Goal: Task Accomplishment & Management: Manage account settings

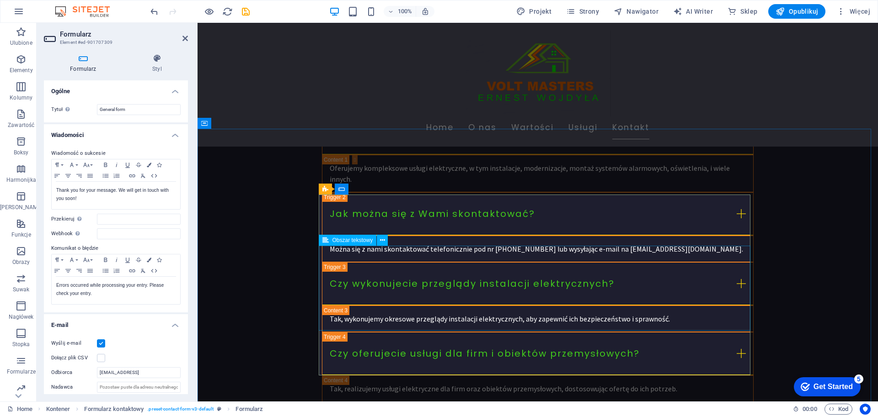
scroll to position [137, 0]
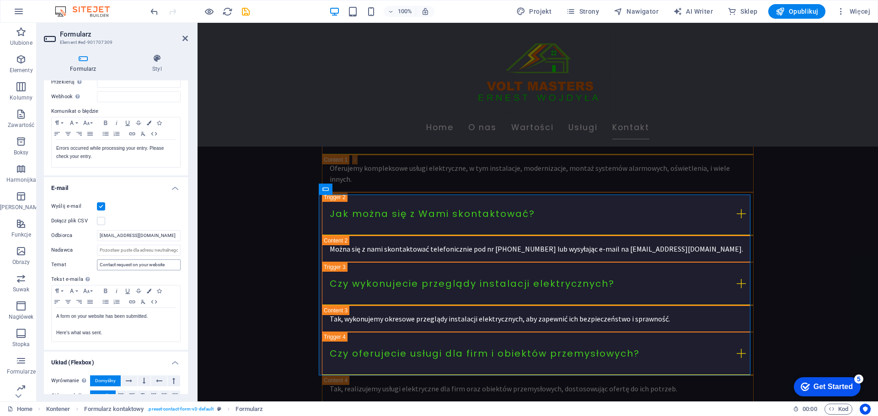
type input "[EMAIL_ADDRESS][DOMAIN_NAME]"
drag, startPoint x: 167, startPoint y: 264, endPoint x: 96, endPoint y: 263, distance: 71.3
click at [96, 263] on div "Temat Contact request on your website" at bounding box center [115, 265] width 129 height 11
type input "Wiadomość z formularza zgłoszeniowego ze strony"
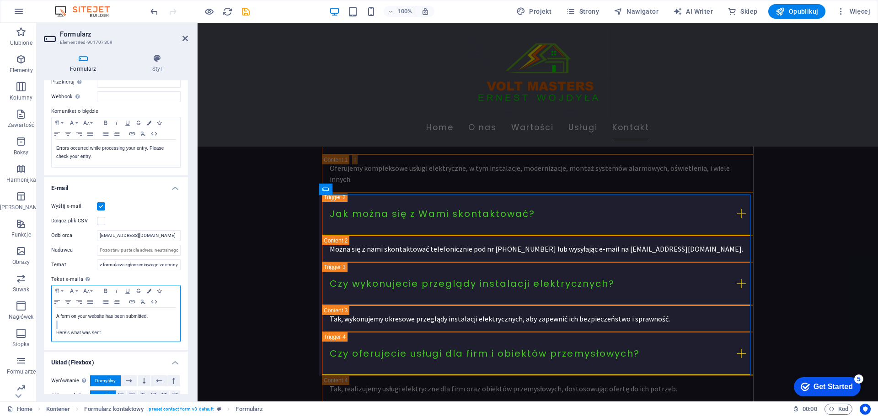
scroll to position [0, 0]
drag, startPoint x: 156, startPoint y: 320, endPoint x: 56, endPoint y: 317, distance: 100.2
click at [56, 317] on div "A form on your website has been submitted. Here's what was sent." at bounding box center [116, 325] width 128 height 34
drag, startPoint x: 113, startPoint y: 343, endPoint x: 58, endPoint y: 341, distance: 55.4
click at [58, 341] on p "Here's what was sent." at bounding box center [115, 341] width 119 height 8
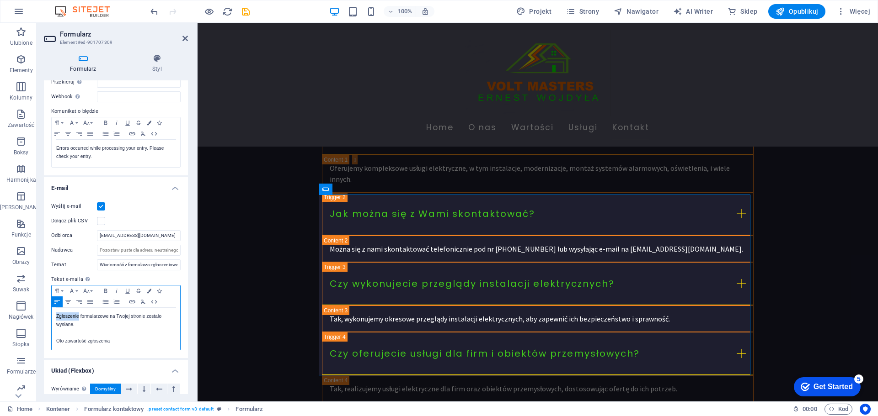
drag, startPoint x: 78, startPoint y: 317, endPoint x: 56, endPoint y: 317, distance: 21.5
click at [56, 317] on p "Zgłoszenie formularzowe na Twojej stronie zostało wysłane." at bounding box center [115, 321] width 119 height 16
drag, startPoint x: 127, startPoint y: 345, endPoint x: 88, endPoint y: 342, distance: 39.4
click at [88, 342] on p "Oto zawartość zgłoszenia" at bounding box center [115, 341] width 119 height 8
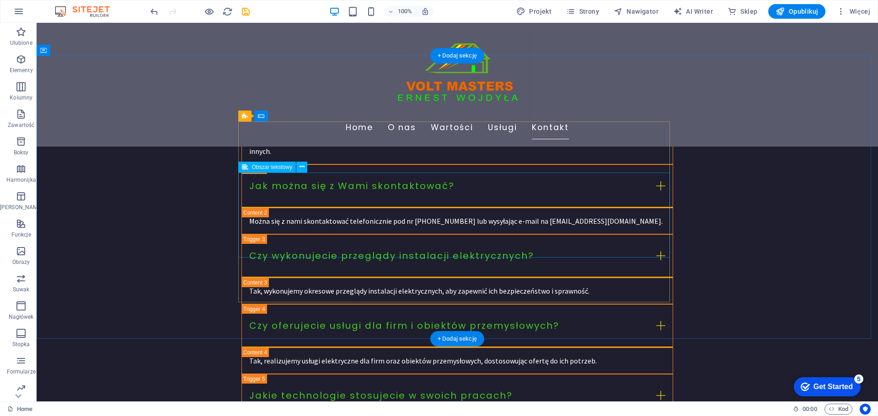
scroll to position [2240, 0]
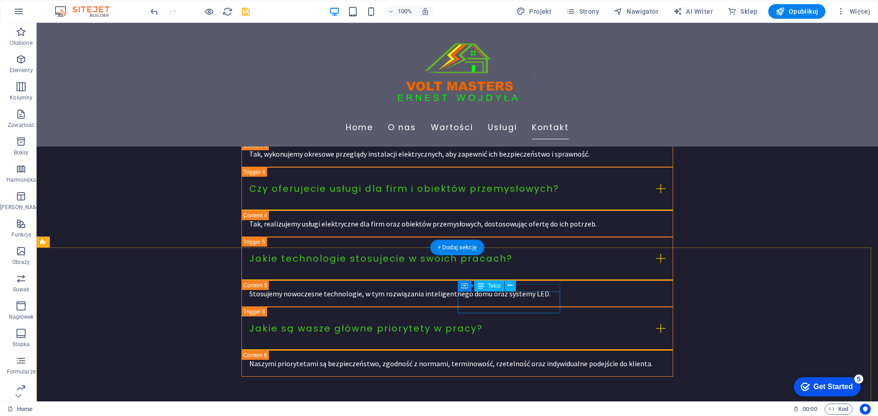
click at [507, 286] on button at bounding box center [510, 286] width 11 height 11
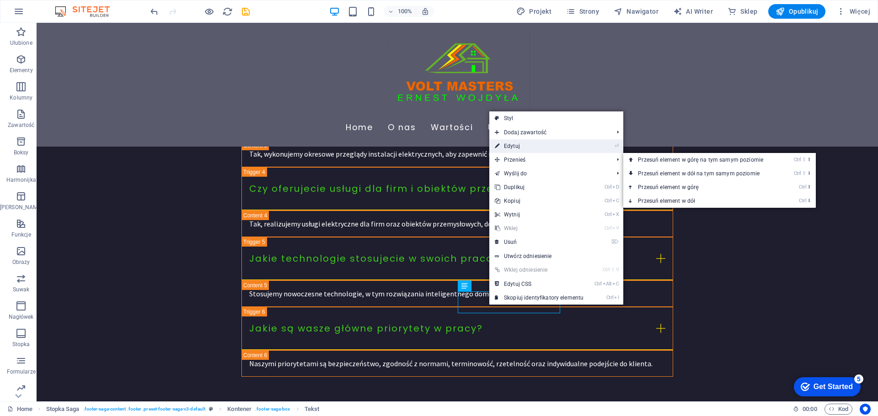
click at [511, 148] on link "⏎ Edytuj" at bounding box center [539, 146] width 100 height 14
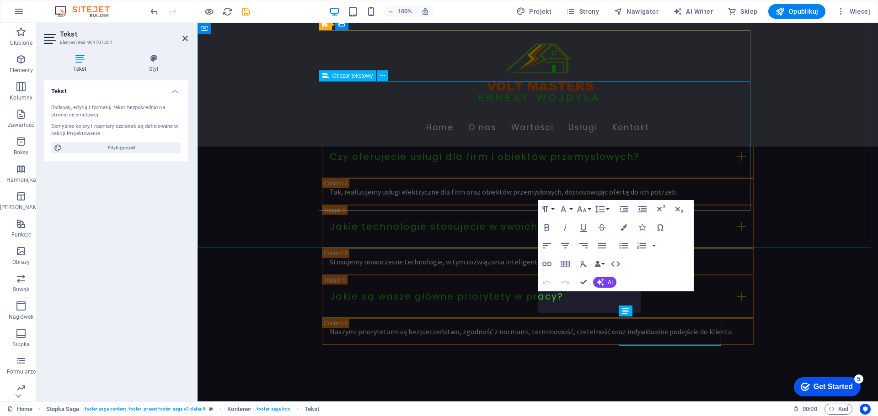
scroll to position [2208, 0]
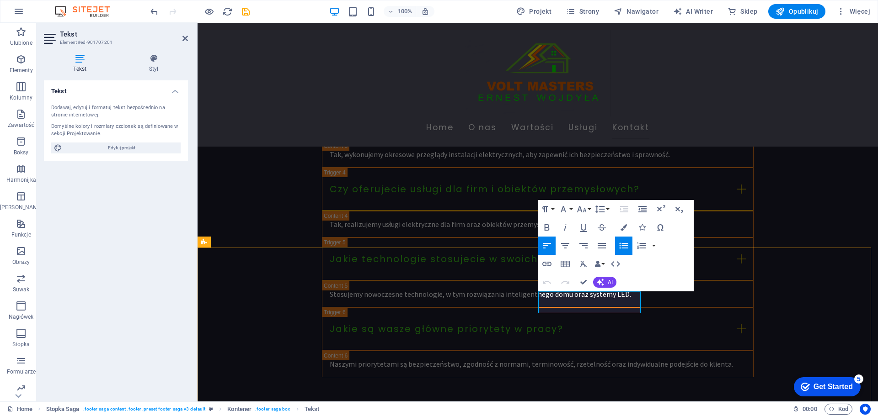
drag, startPoint x: 587, startPoint y: 309, endPoint x: 540, endPoint y: 305, distance: 47.7
drag, startPoint x: 787, startPoint y: 323, endPoint x: 493, endPoint y: 296, distance: 295.2
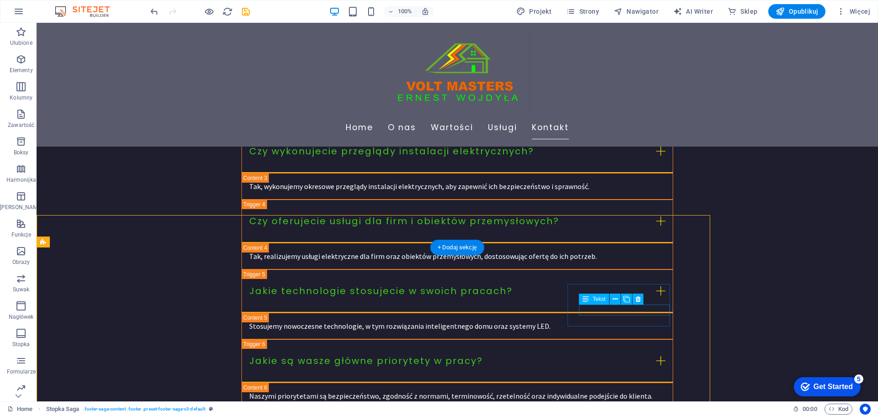
scroll to position [2240, 0]
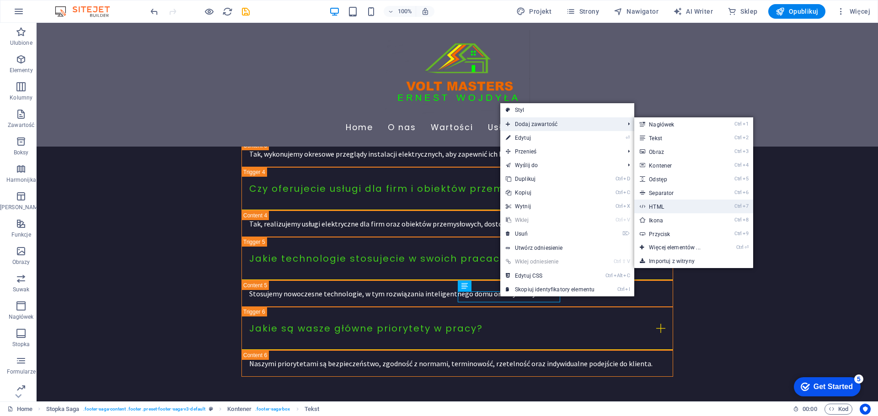
click at [674, 210] on link "Ctrl 7 HTML" at bounding box center [676, 207] width 84 height 14
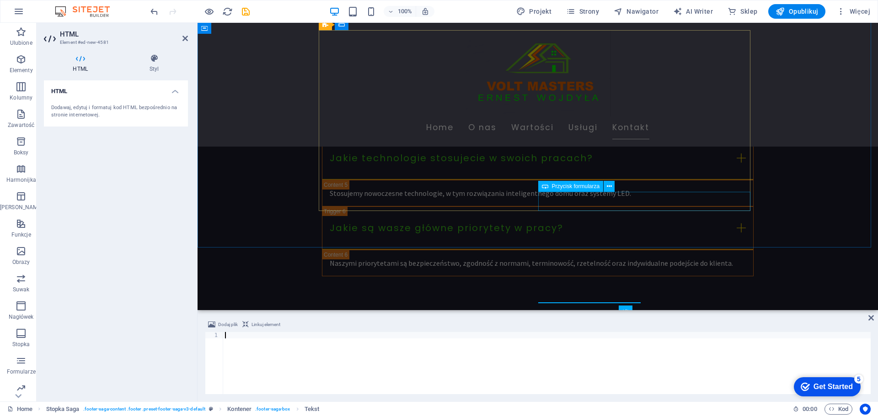
scroll to position [2208, 0]
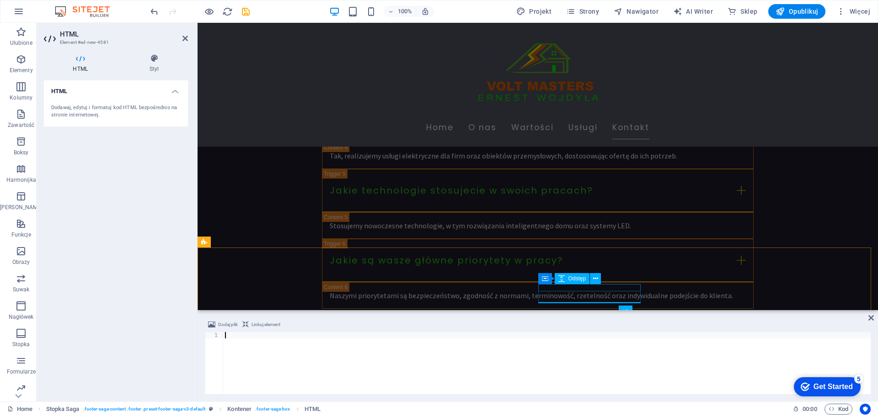
type textarea "<!-- ========== KONIEC BLOKU POLITYKI ========== -->"
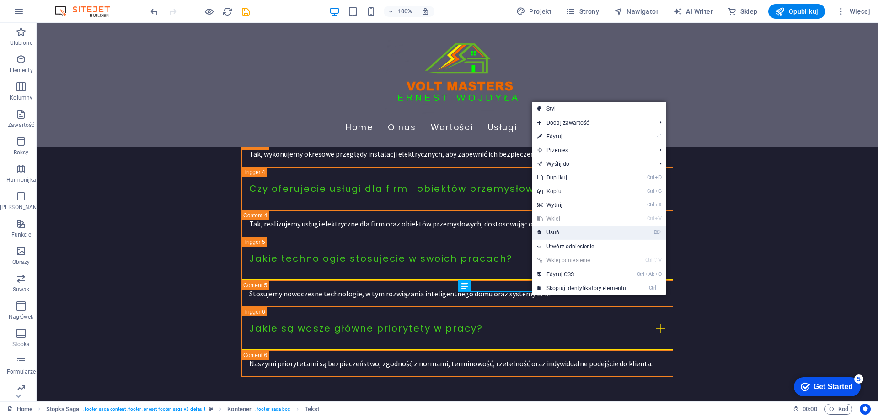
click at [555, 233] on link "⌦ Usuń" at bounding box center [582, 233] width 100 height 14
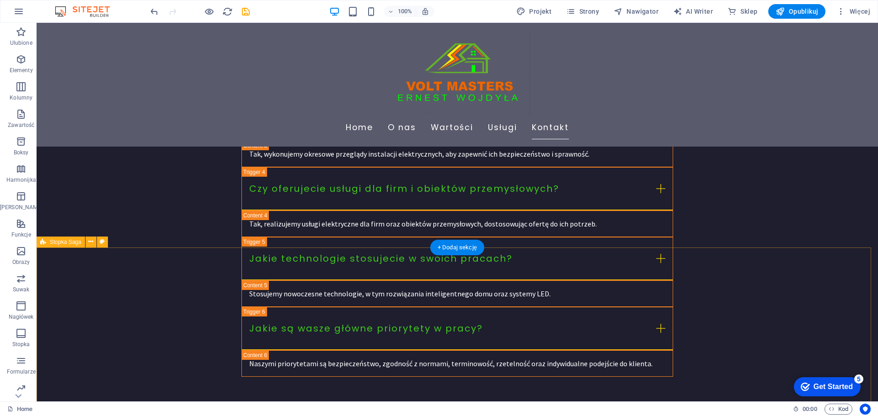
scroll to position [2149, 0]
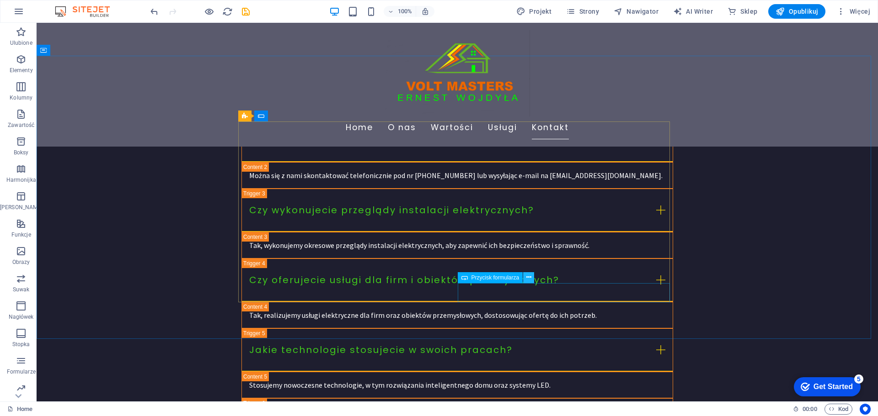
click at [528, 278] on icon at bounding box center [528, 278] width 5 height 10
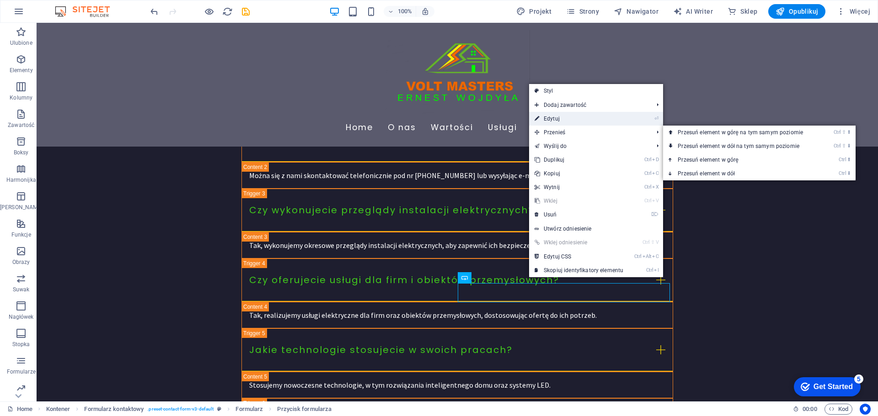
click at [559, 121] on link "⏎ Edytuj" at bounding box center [579, 119] width 100 height 14
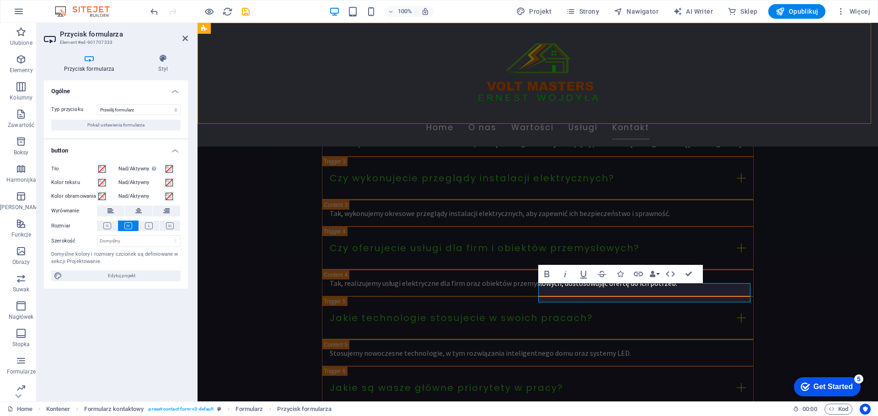
scroll to position [2116, 0]
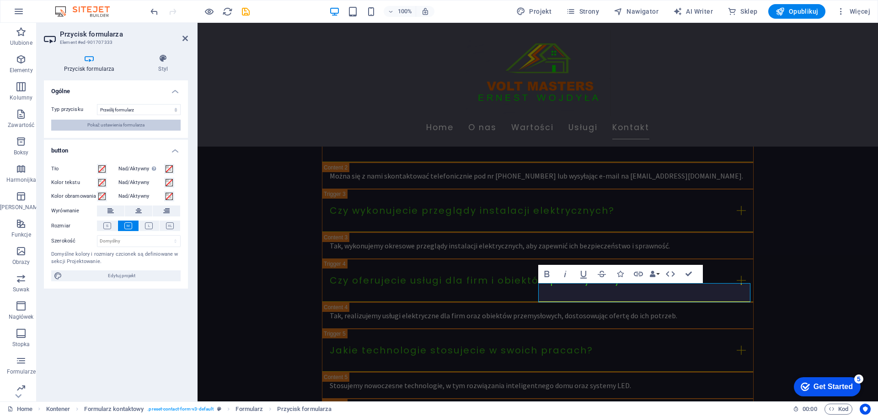
click at [130, 124] on span "Pokaż ustawienia formularza" at bounding box center [115, 125] width 57 height 11
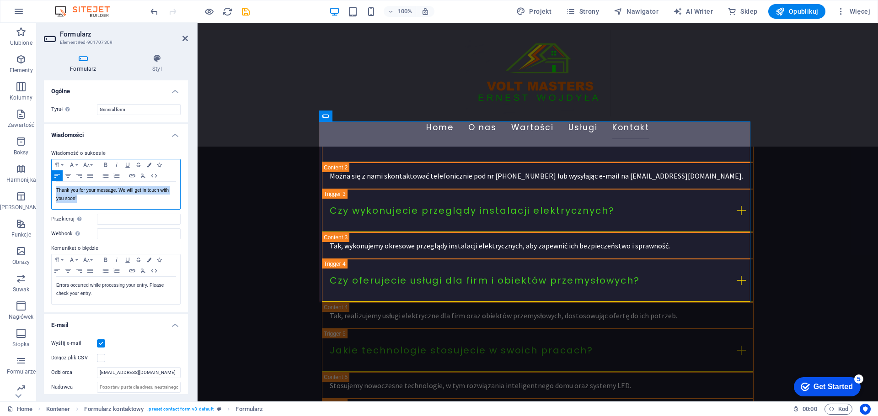
drag, startPoint x: 56, startPoint y: 189, endPoint x: 87, endPoint y: 199, distance: 32.4
click at [87, 199] on p "Thank you for your message. We will get in touch with you soon!" at bounding box center [115, 195] width 119 height 16
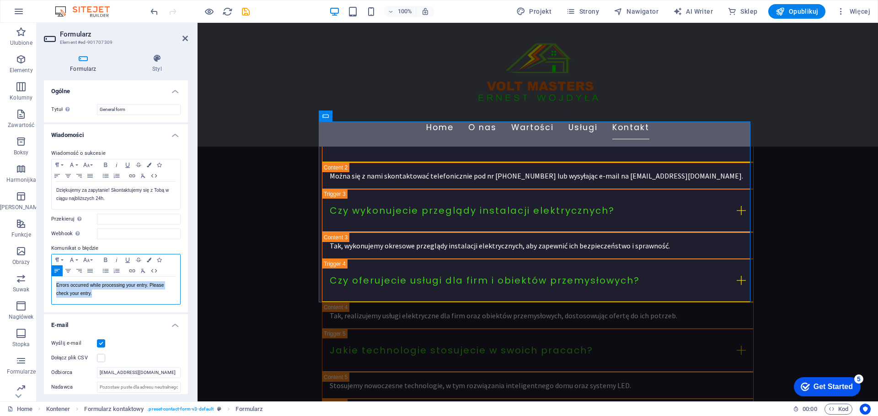
drag, startPoint x: 54, startPoint y: 285, endPoint x: 102, endPoint y: 294, distance: 48.9
click at [102, 294] on div "Errors occurred while processing your entry. Please check your entry." at bounding box center [116, 290] width 128 height 27
click at [145, 304] on p "Niestety Twoje zapytanie napotkało błąd. Spróbuj ponownie lub skontaktuj się be…" at bounding box center [115, 294] width 119 height 25
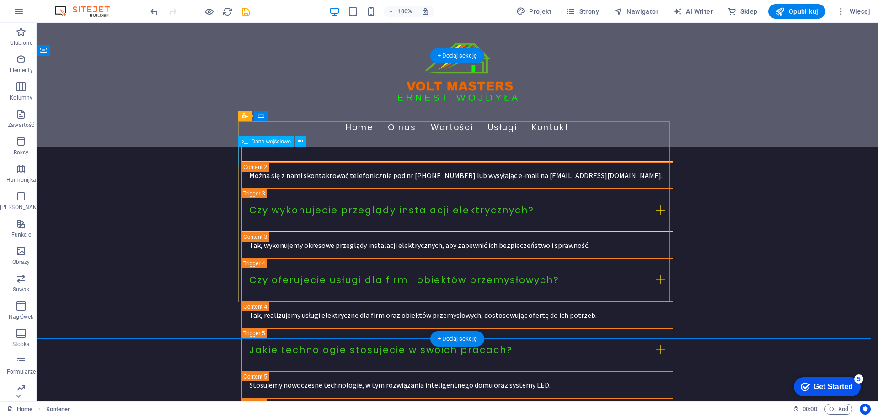
scroll to position [2103, 0]
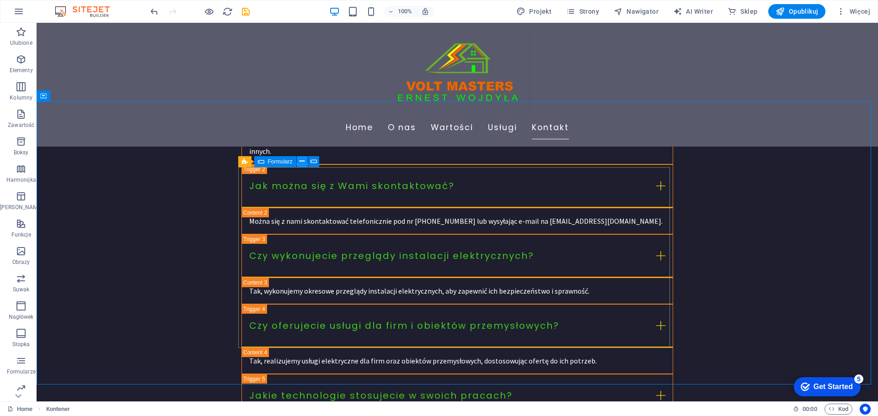
click at [299, 160] on icon at bounding box center [301, 162] width 5 height 10
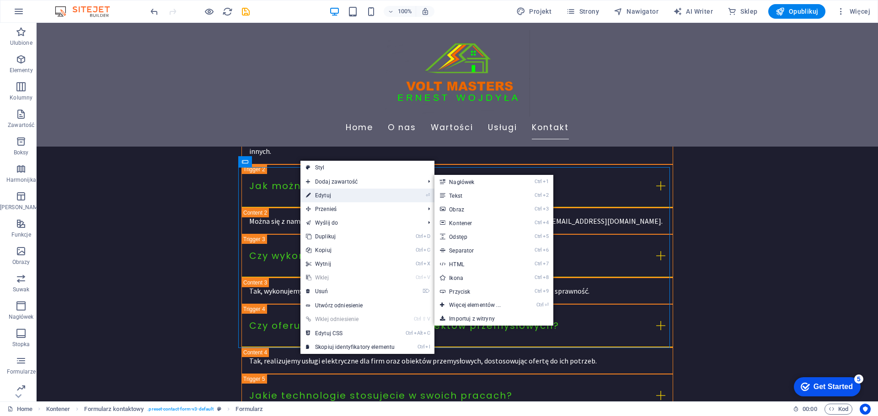
click at [321, 193] on link "⏎ Edytuj" at bounding box center [350, 196] width 100 height 14
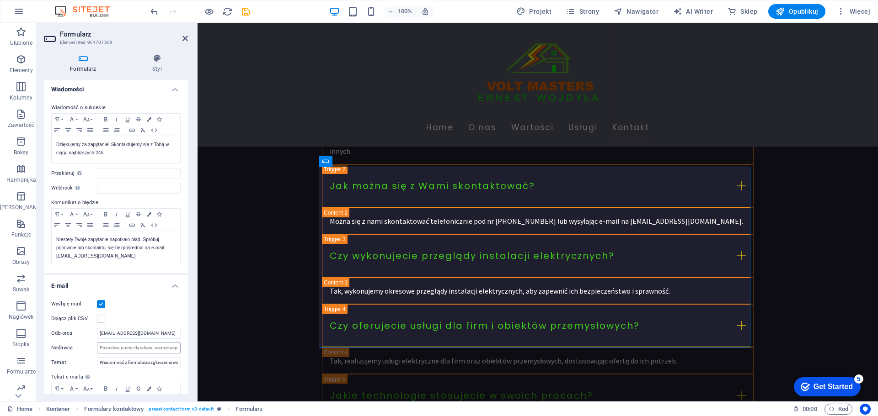
scroll to position [91, 0]
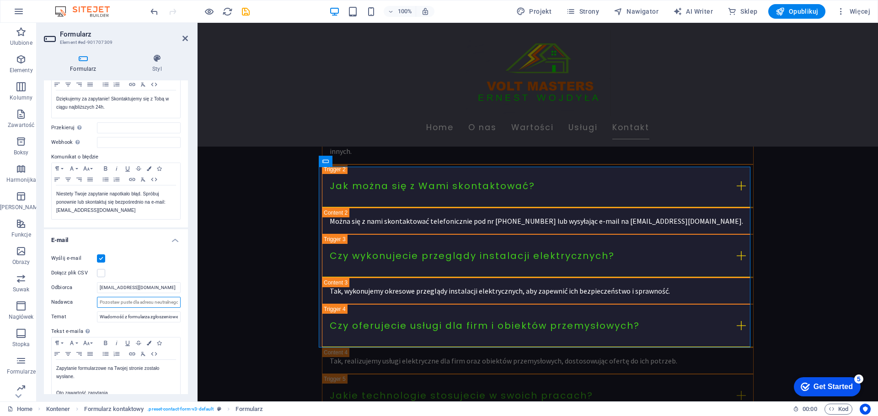
click at [129, 299] on input "Nadawca" at bounding box center [139, 302] width 84 height 11
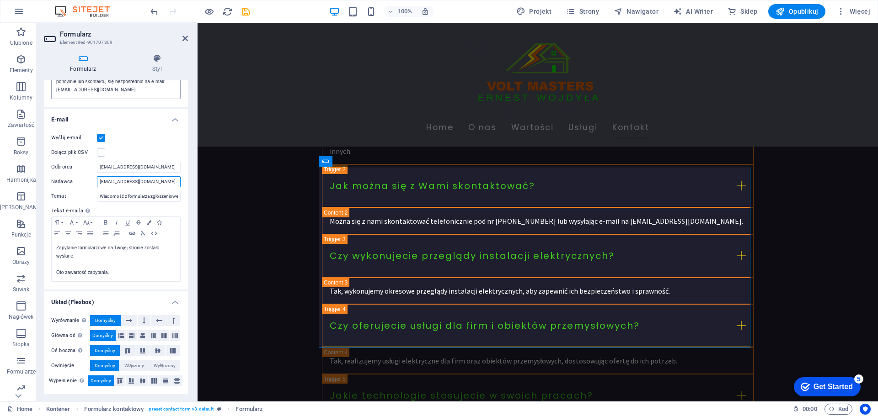
scroll to position [29, 0]
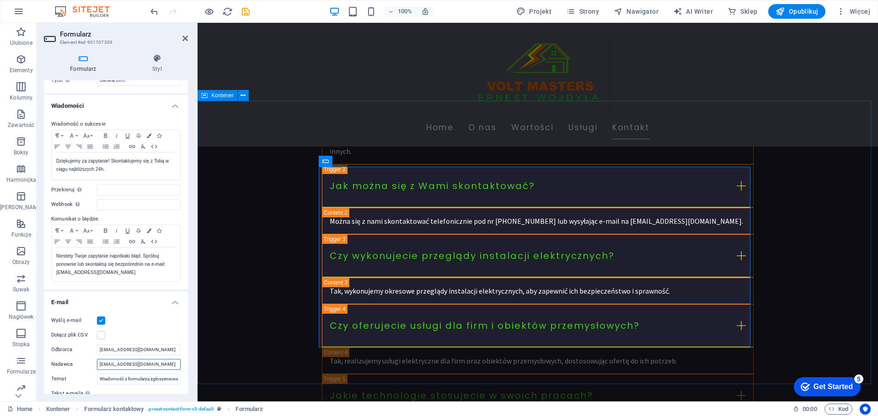
type input "[EMAIL_ADDRESS][DOMAIN_NAME]"
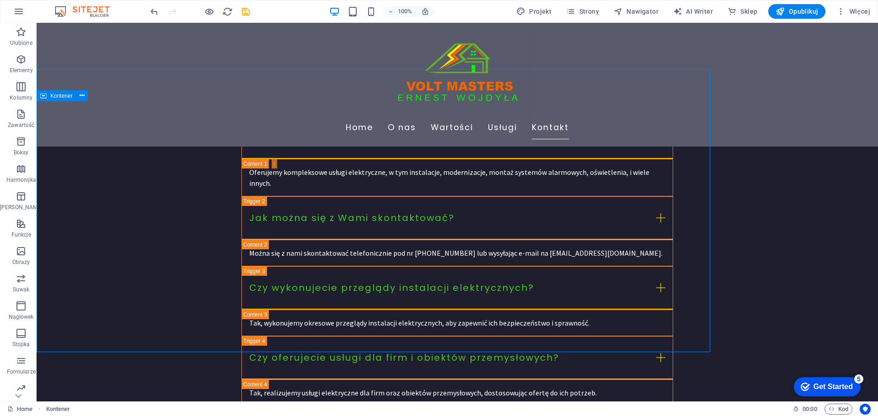
scroll to position [2103, 0]
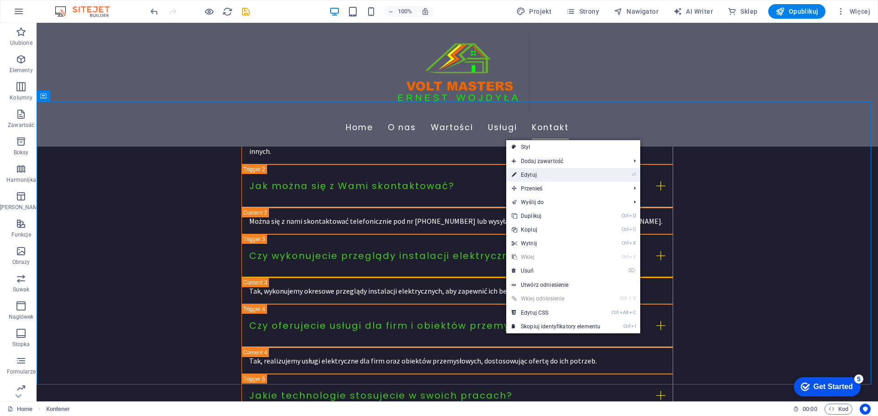
click at [529, 178] on link "⏎ Edytuj" at bounding box center [556, 175] width 100 height 14
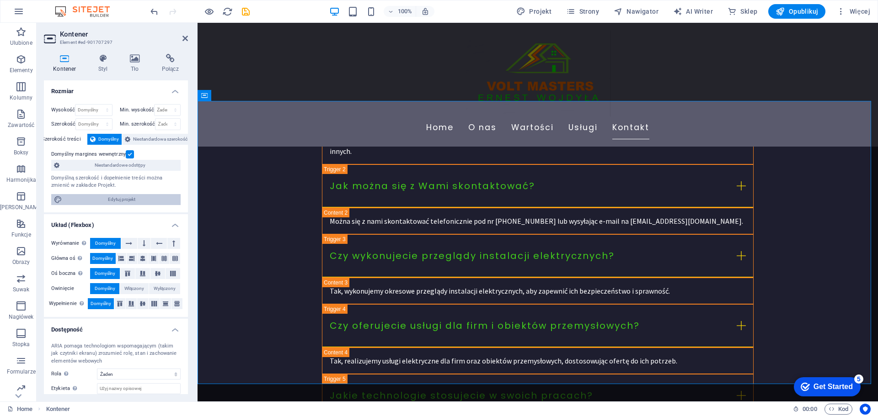
scroll to position [51, 0]
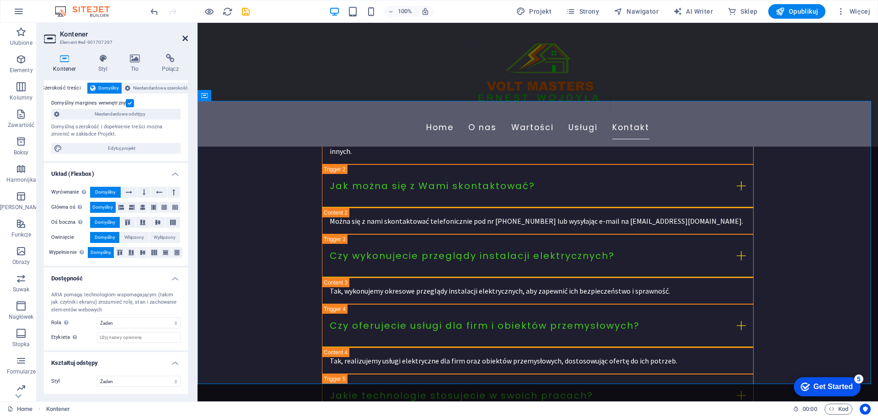
drag, startPoint x: 183, startPoint y: 41, endPoint x: 149, endPoint y: 25, distance: 38.3
click at [183, 41] on icon at bounding box center [184, 38] width 5 height 7
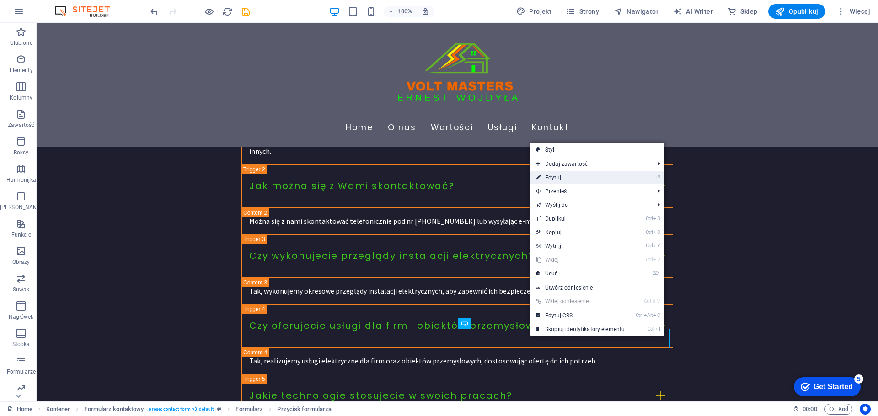
click at [554, 174] on link "⏎ Edytuj" at bounding box center [580, 178] width 100 height 14
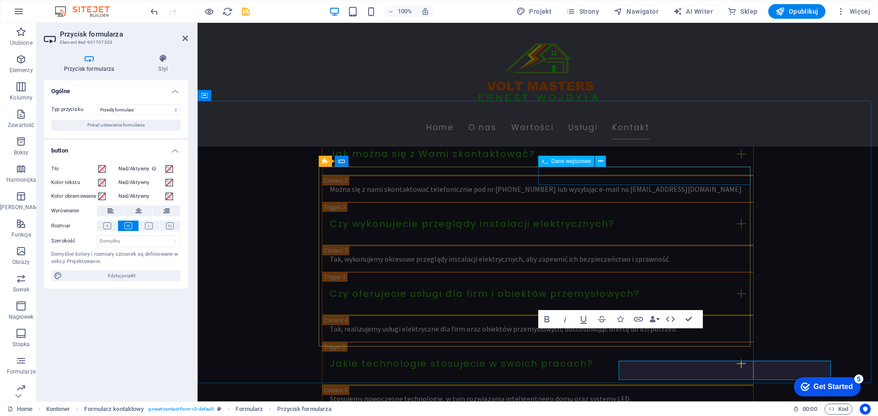
scroll to position [2071, 0]
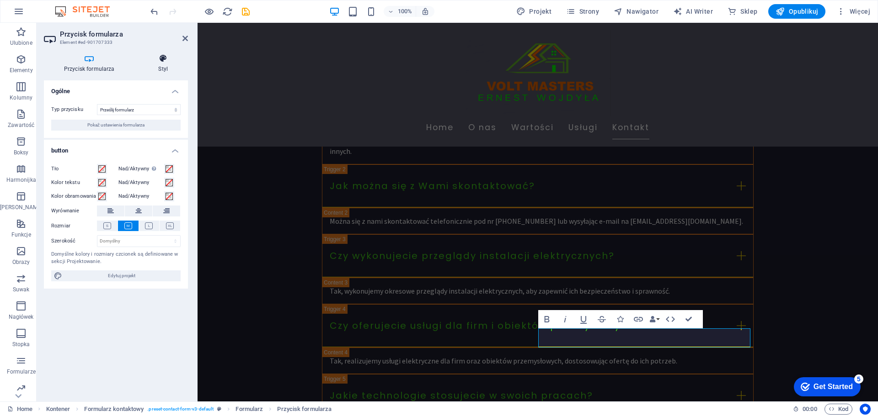
click at [153, 60] on icon at bounding box center [163, 58] width 49 height 9
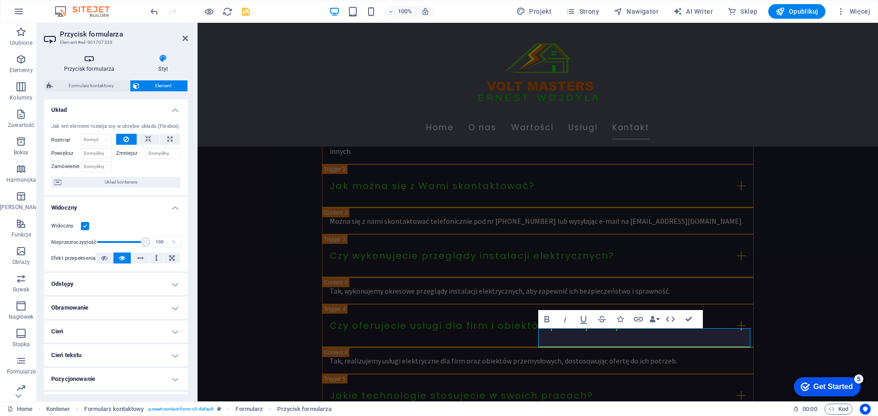
click at [72, 64] on h4 "Przycisk formularza" at bounding box center [91, 63] width 95 height 19
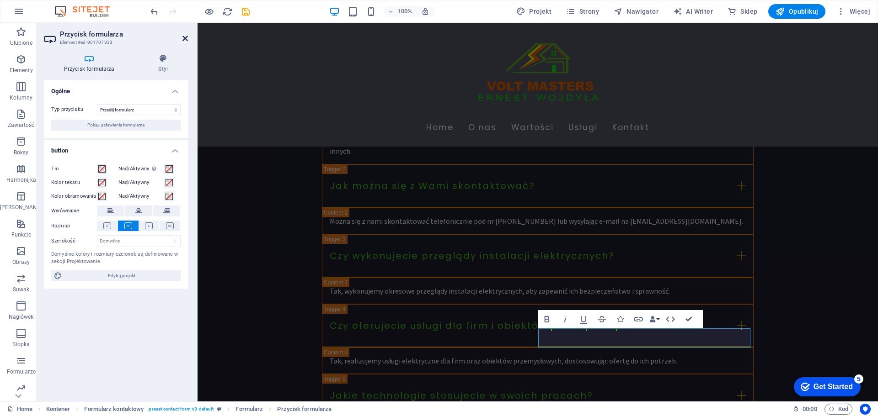
click at [186, 42] on link at bounding box center [184, 39] width 5 height 8
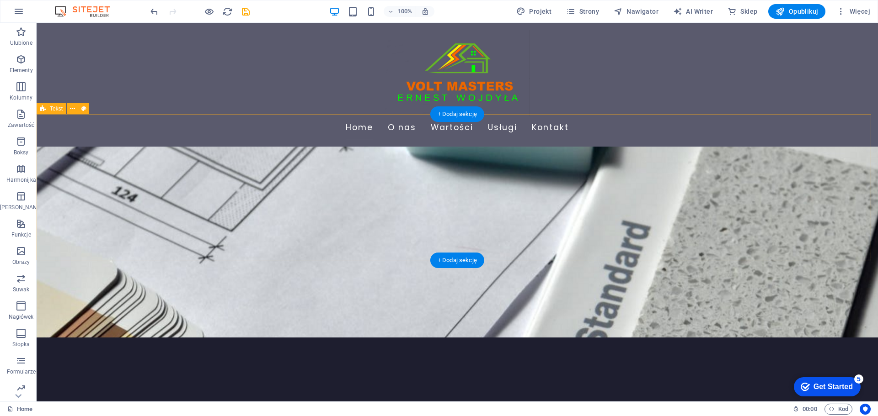
scroll to position [0, 0]
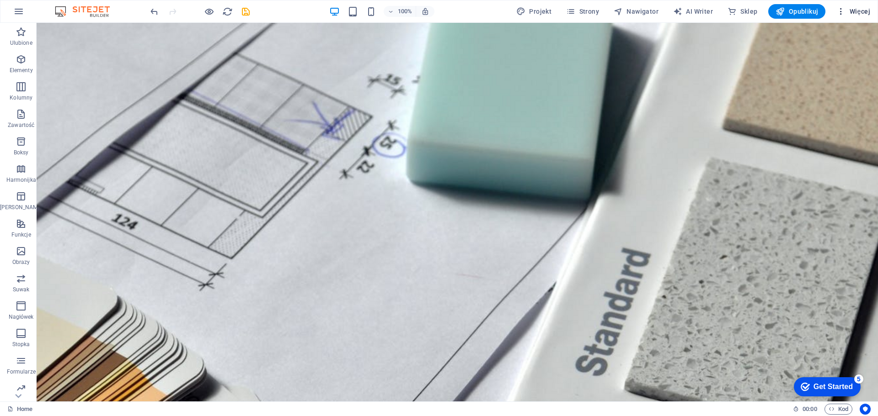
click at [854, 10] on span "Więcej" at bounding box center [853, 11] width 34 height 9
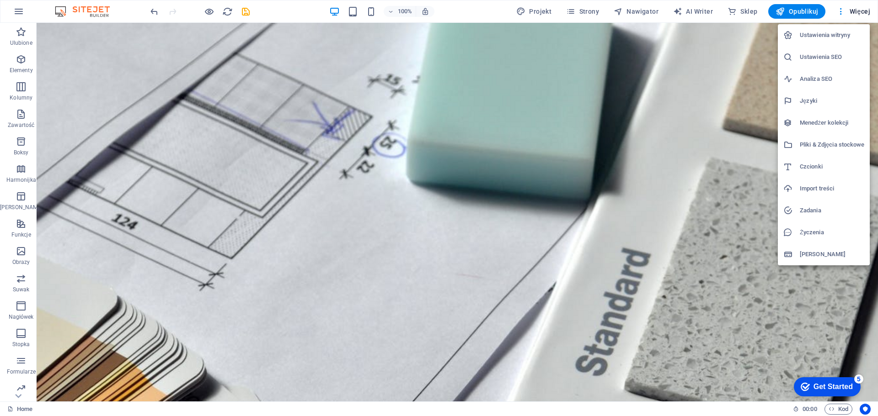
click at [163, 342] on div at bounding box center [439, 208] width 878 height 416
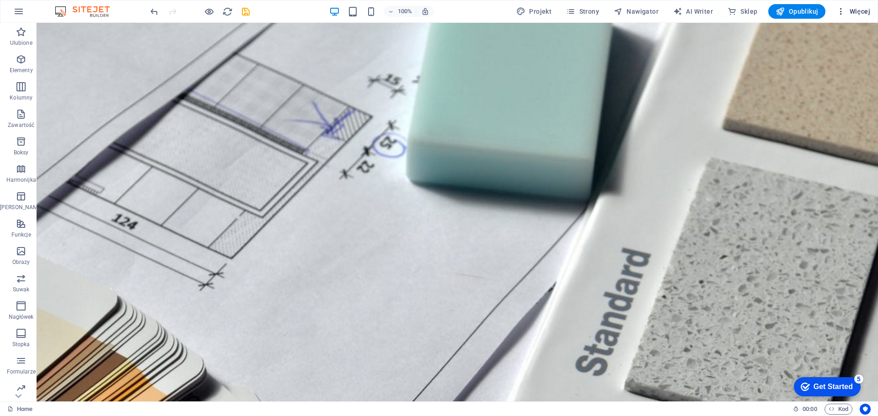
click at [849, 8] on span "Więcej" at bounding box center [853, 11] width 34 height 9
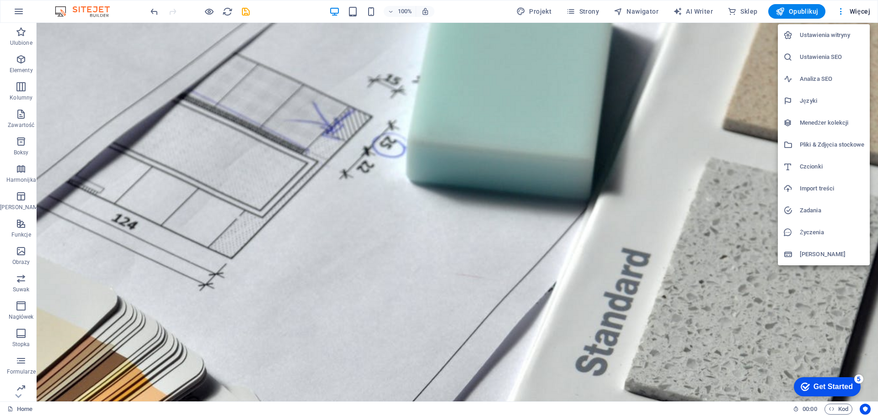
click at [826, 34] on h6 "Ustawienia witryny" at bounding box center [832, 35] width 64 height 11
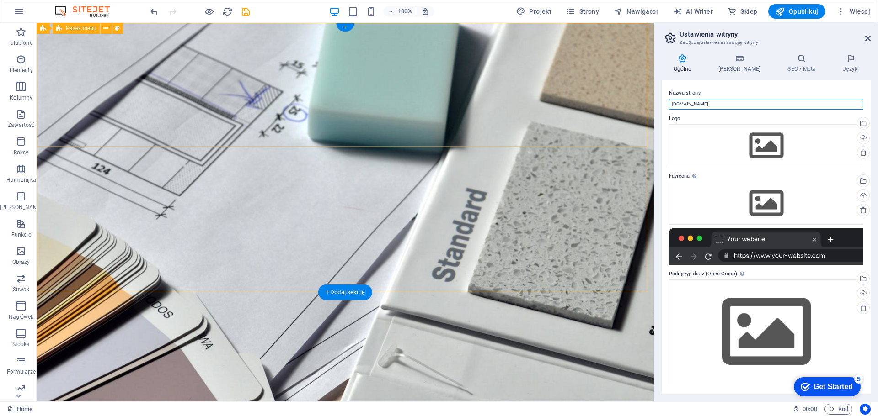
drag, startPoint x: 770, startPoint y: 127, endPoint x: 642, endPoint y: 103, distance: 129.7
click at [702, 103] on input "[DOMAIN_NAME]" at bounding box center [766, 104] width 194 height 11
click at [812, 102] on input "VOLT MASTERS - Usługi i instalacje elektryczne, monitoring, inteligenty dom" at bounding box center [766, 104] width 194 height 11
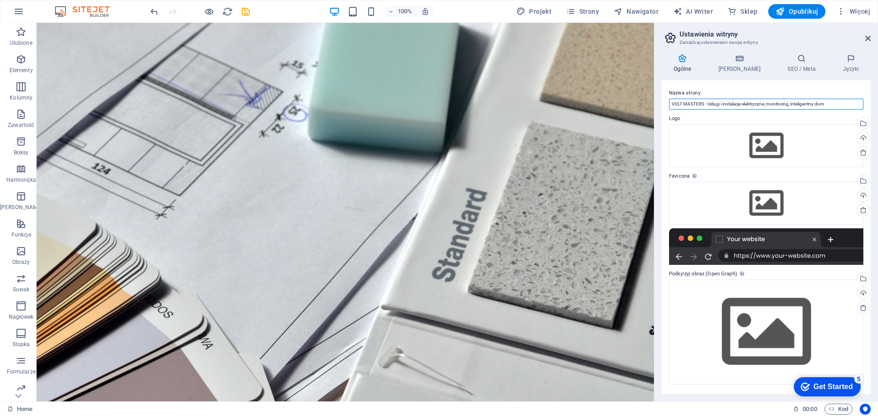
click at [835, 103] on input "VOLT MASTERS - Usługi i instalacje elektryczne, monitoring, inteligentny dom" at bounding box center [766, 104] width 194 height 11
drag, startPoint x: 840, startPoint y: 104, endPoint x: 708, endPoint y: 101, distance: 132.1
click at [708, 101] on input "VOLT MASTERS - Usługi i instalacje elektryczne, monitoring, inteligentny dom" at bounding box center [766, 104] width 194 height 11
type input "VOLT MASTERS - Instalacje elektryczne, smart home, monitoring, alarmy, pomiary"
click at [862, 138] on div "Wgraj" at bounding box center [862, 139] width 14 height 14
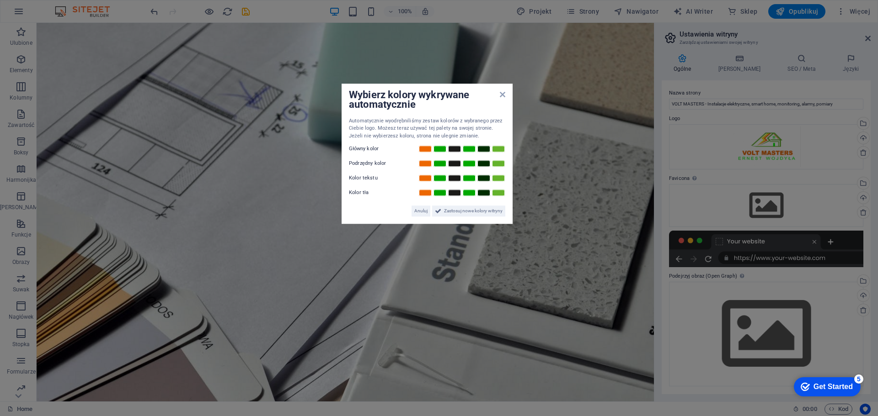
drag, startPoint x: 399, startPoint y: 154, endPoint x: 386, endPoint y: 171, distance: 20.6
click at [386, 171] on div "Wybierz kolory wykrywane automatycznie Automatycznie wyodrębniliśmy zestaw kolo…" at bounding box center [427, 154] width 171 height 141
click at [448, 211] on span "Zastosuj nowe kolory witryny" at bounding box center [472, 212] width 59 height 11
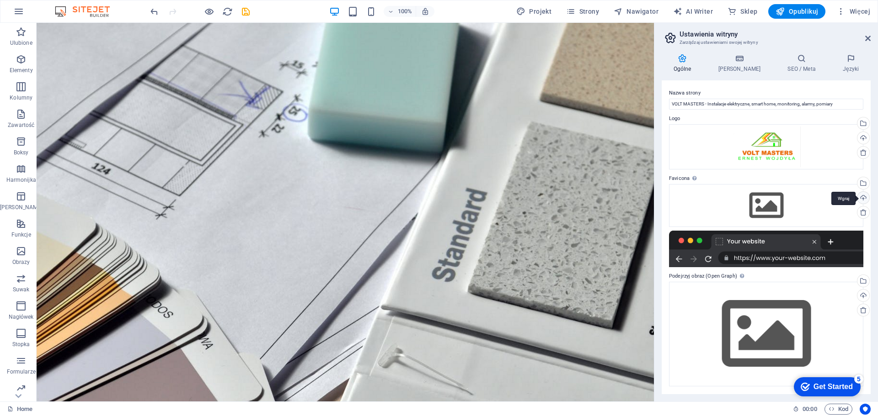
click at [862, 195] on div "Wgraj" at bounding box center [862, 199] width 14 height 14
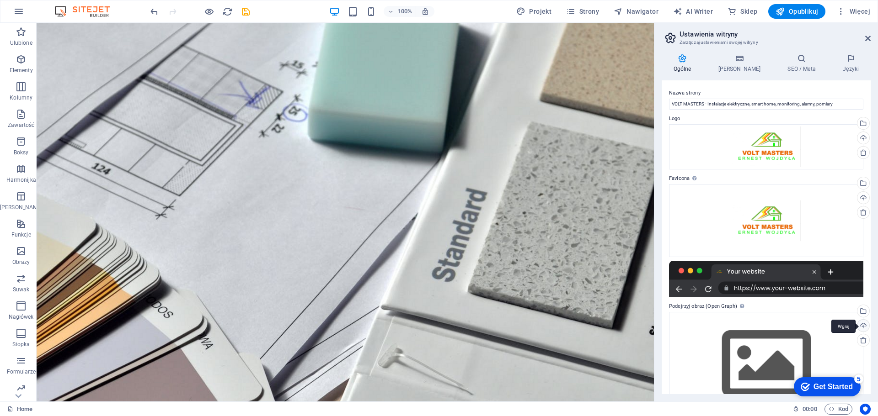
click at [862, 325] on div "Wgraj" at bounding box center [862, 327] width 14 height 14
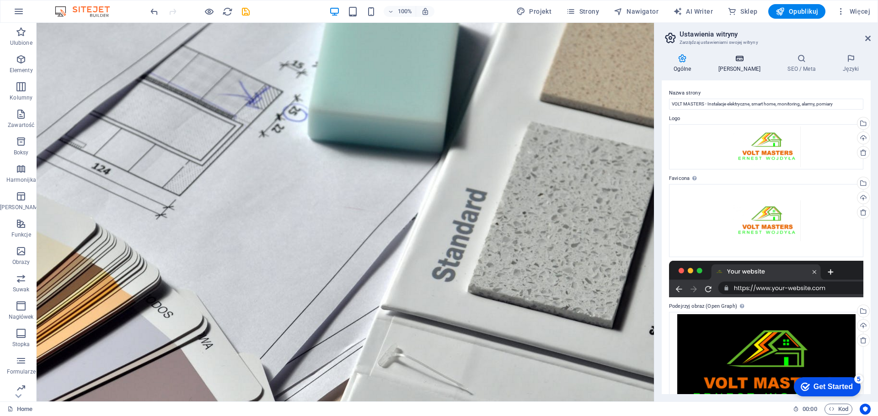
click at [733, 64] on h4 "[PERSON_NAME]" at bounding box center [740, 63] width 69 height 19
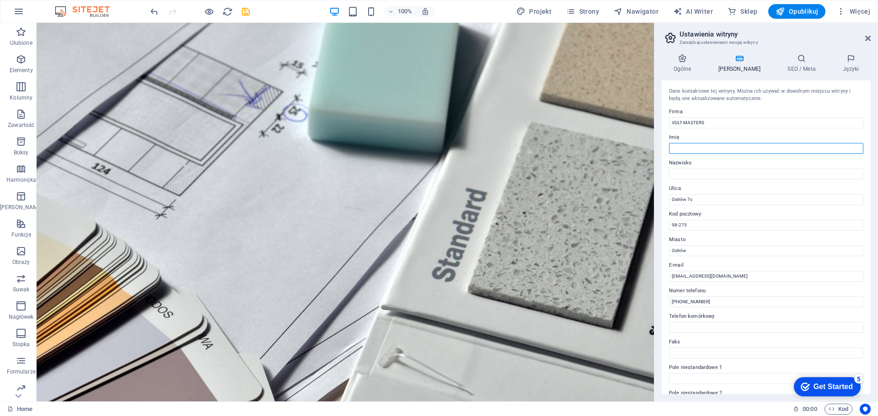
click at [692, 145] on input "Imię" at bounding box center [766, 148] width 194 height 11
type input "[PERSON_NAME]"
click at [694, 172] on input "Nazwisko" at bounding box center [766, 174] width 194 height 11
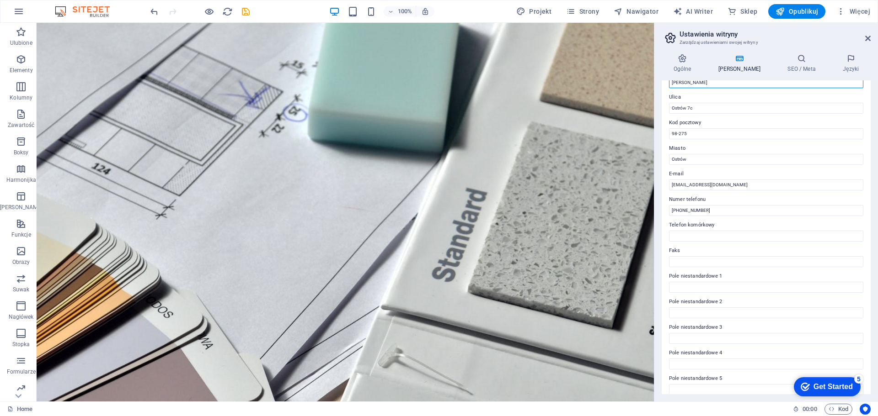
scroll to position [125, 0]
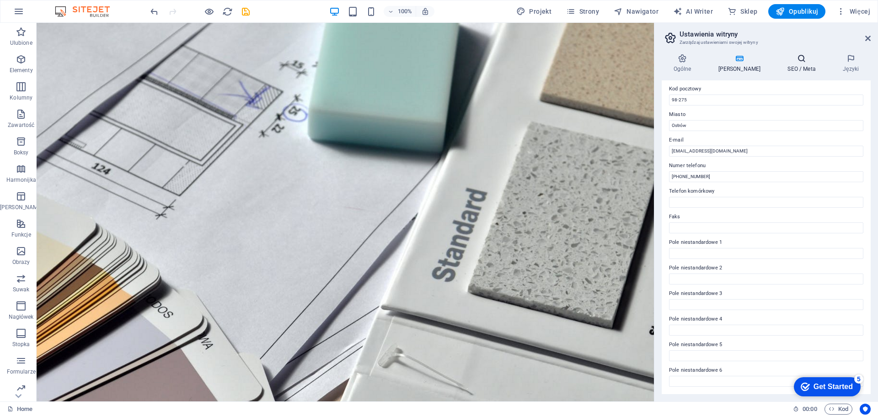
type input "[PERSON_NAME]"
click at [793, 68] on h4 "SEO / Meta" at bounding box center [803, 63] width 55 height 19
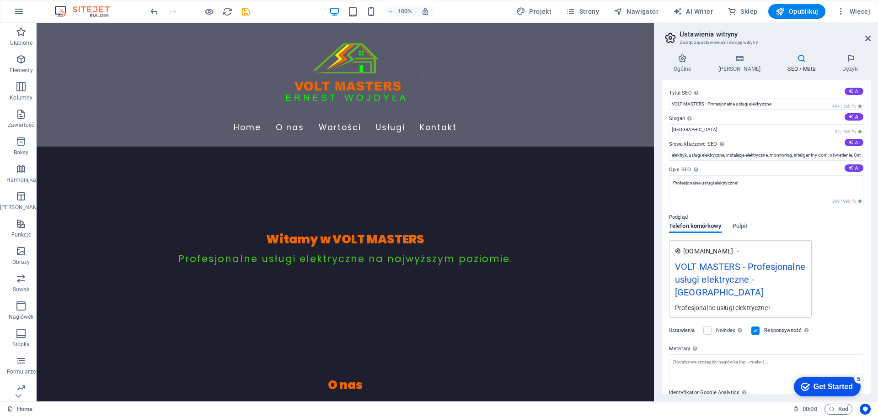
scroll to position [35, 0]
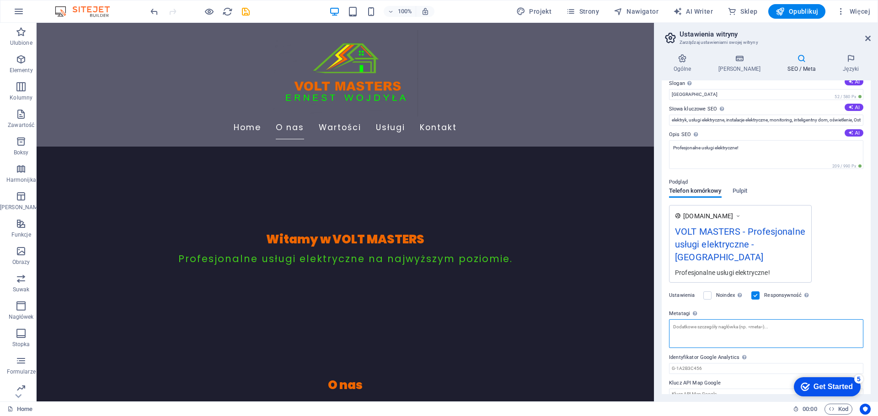
click at [694, 323] on textarea "Metatagi Wpisz tutaj kod HTML, który zostanie umieszczony wewnątrz tagów Twojej…" at bounding box center [766, 334] width 194 height 29
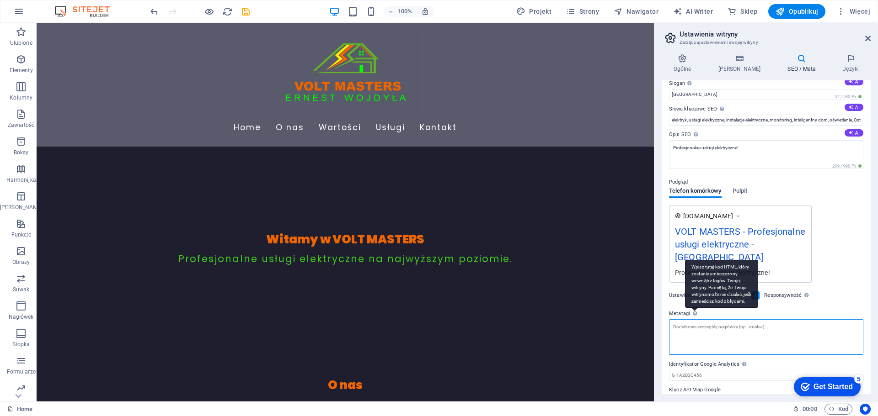
scroll to position [0, 0]
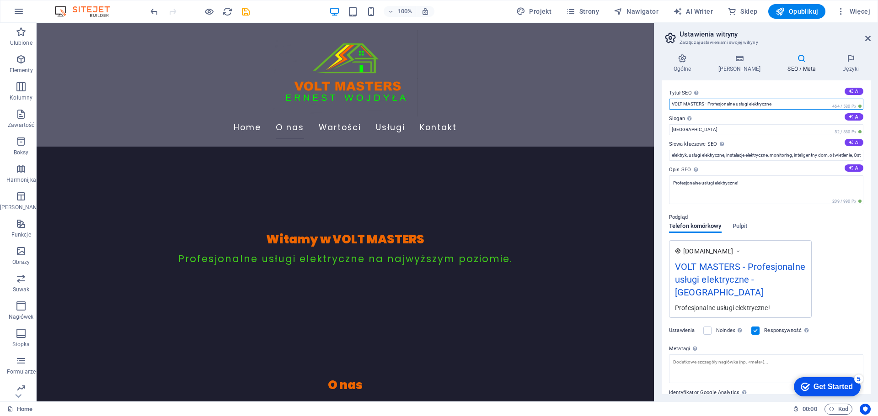
drag, startPoint x: 784, startPoint y: 101, endPoint x: 707, endPoint y: 100, distance: 76.4
click at [707, 100] on input "VOLT MASTERS - Profesjonalne usługi elektryczne" at bounding box center [766, 104] width 194 height 11
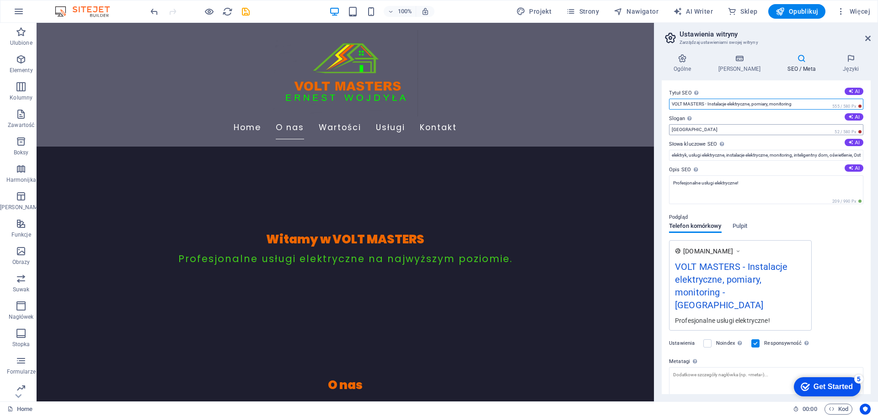
type input "VOLT MASTERS - Instalacje elektryczne, pomiary, monitoring"
click at [711, 131] on input "[GEOGRAPHIC_DATA]" at bounding box center [766, 129] width 194 height 11
drag, startPoint x: 711, startPoint y: 131, endPoint x: 660, endPoint y: 128, distance: 51.3
click at [660, 128] on div "Ogólne Dane SEO / Meta Języki Nazwa strony VOLT MASTERS - Instalacje elektryczn…" at bounding box center [766, 224] width 224 height 355
type input "Profesjonalne instalacje elektryczne i inteligentne systemy"
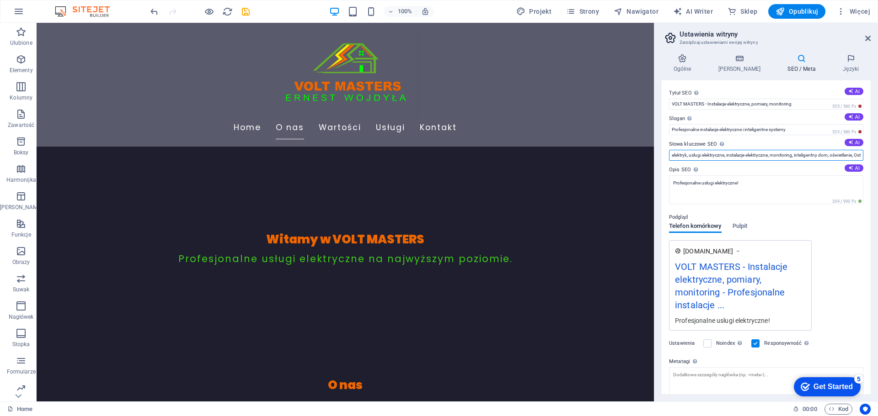
click at [729, 152] on input "elektryk, usługi elektryczne, instalacje elektryczne, monitoring, inteligentny …" at bounding box center [766, 155] width 194 height 11
type input "elektryk, instalacje elektryczne, modernizacja instalacji, systemy alarmowe, mo…"
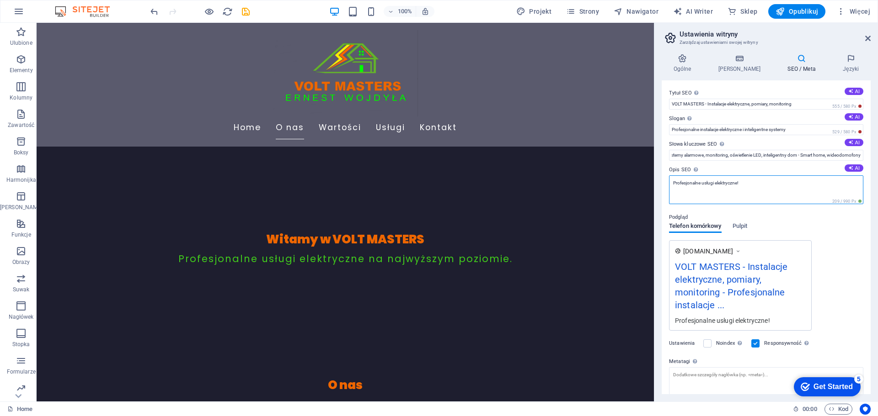
scroll to position [0, 0]
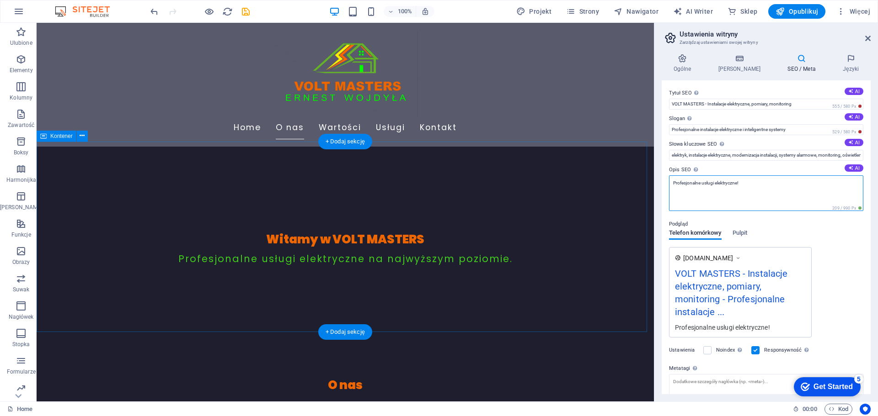
drag, startPoint x: 797, startPoint y: 210, endPoint x: 645, endPoint y: 183, distance: 154.6
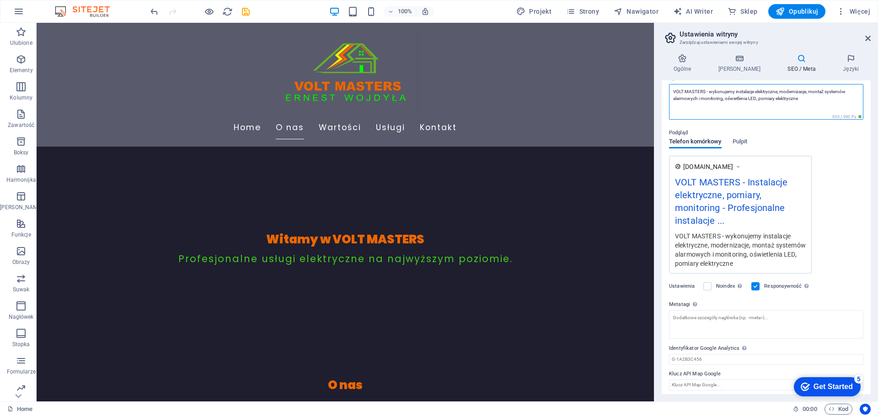
scroll to position [95, 0]
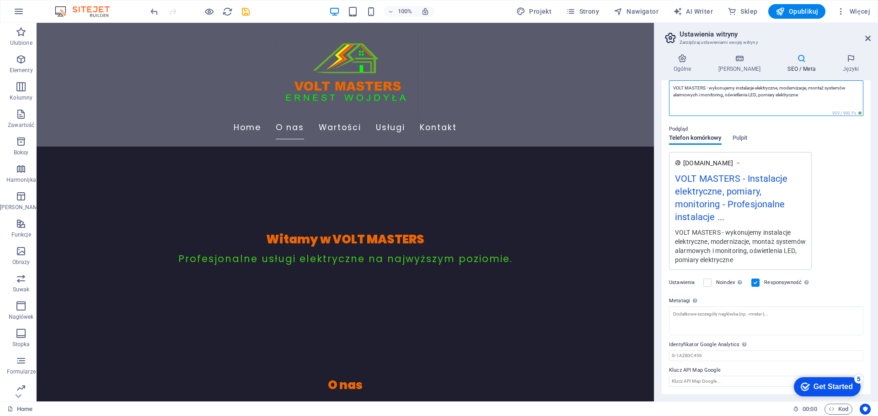
type textarea "VOLT MASTERS - wykonujemy instalacje elektryczne, modernizacje, montaż systemów…"
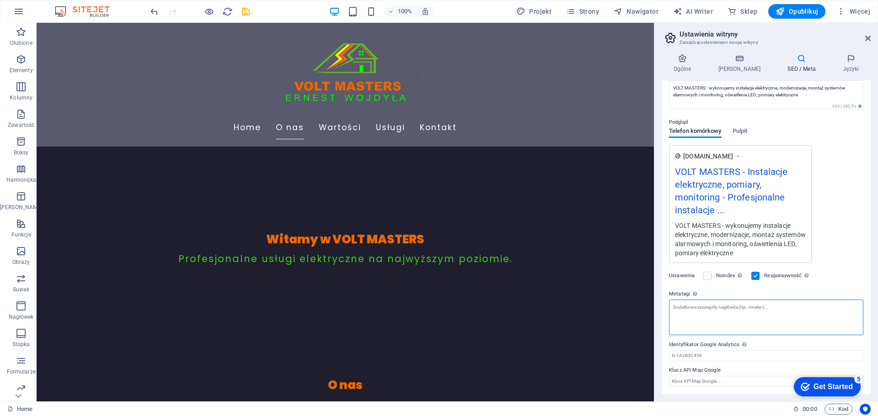
click at [707, 319] on textarea "Metatagi Wpisz tutaj kod HTML, który zostanie umieszczony wewnątrz tagów Twojej…" at bounding box center [766, 318] width 194 height 36
paste textarea "<meta name=„robots” content=„index, follow”> <meta name=„author” content=„VOLT …"
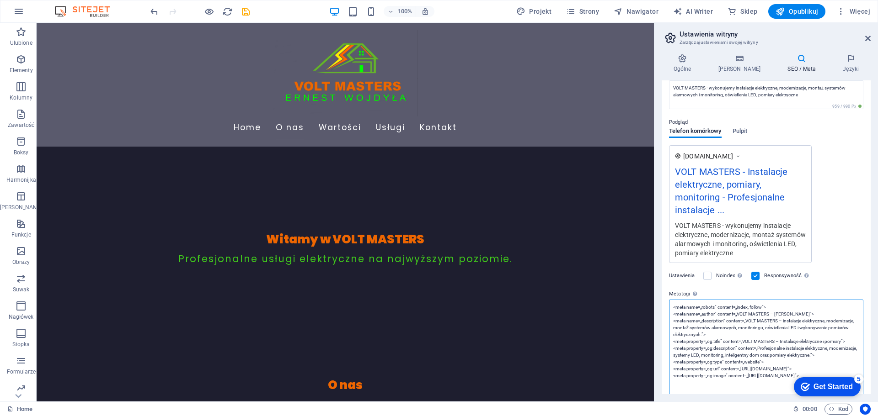
scroll to position [157, 0]
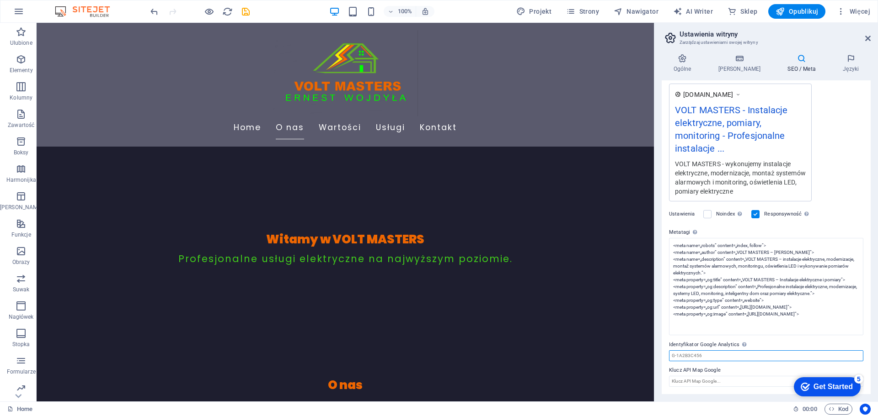
type textarea "<meta name="„robots”" content="„index," follow”=""> <meta name="„author”" conte…"
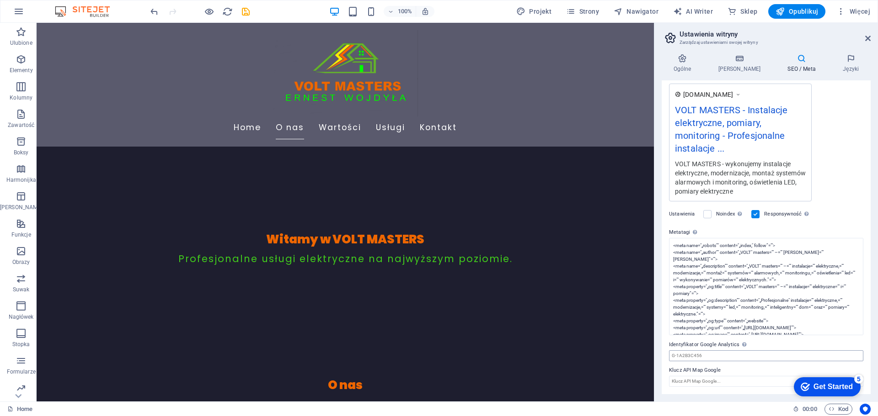
scroll to position [88, 0]
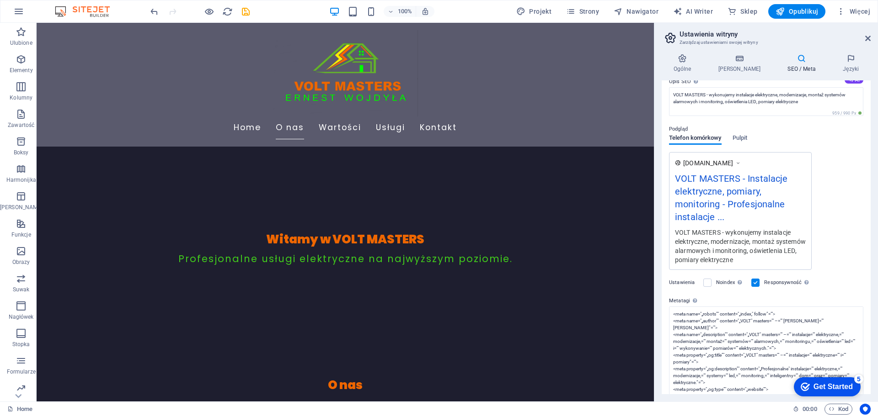
click at [704, 355] on body "VOLT MASTERS Home Ulubione Elementy Kolumny Zawartość Boksy Harmonijka Tabele F…" at bounding box center [439, 208] width 878 height 416
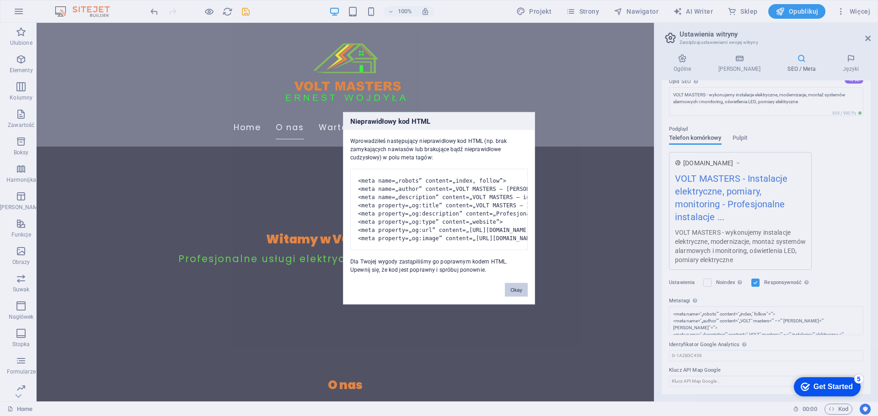
click at [513, 294] on button "Okay" at bounding box center [516, 290] width 23 height 14
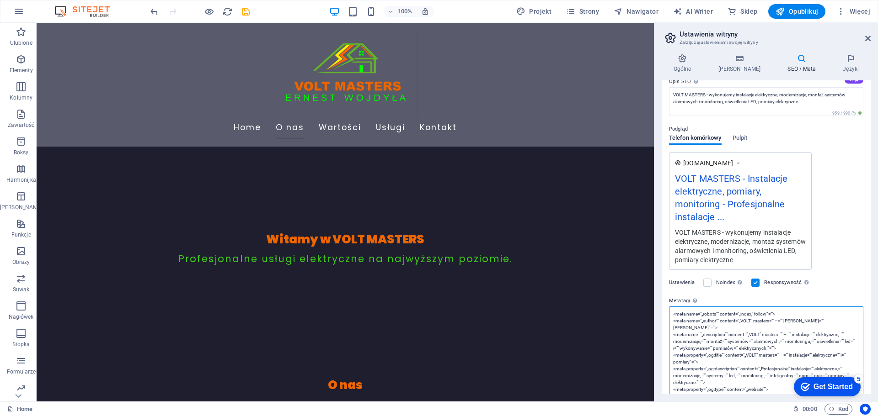
scroll to position [171, 0]
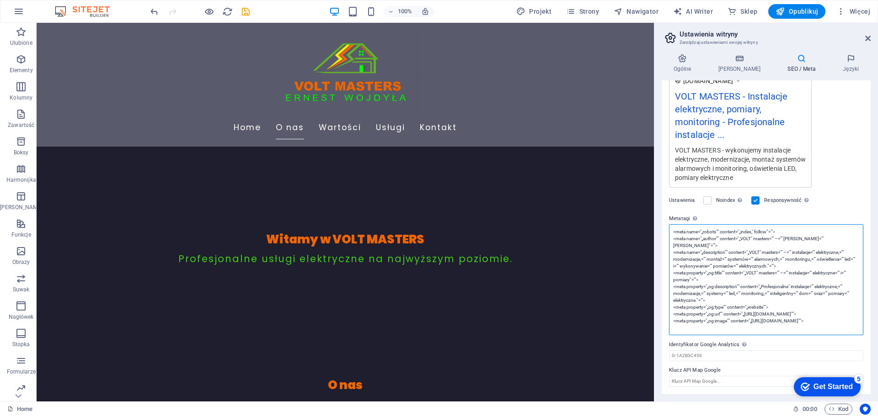
click at [842, 300] on textarea "<meta name="„robots”" content="„index," follow”=""> <meta name="„author”" conte…" at bounding box center [766, 279] width 194 height 111
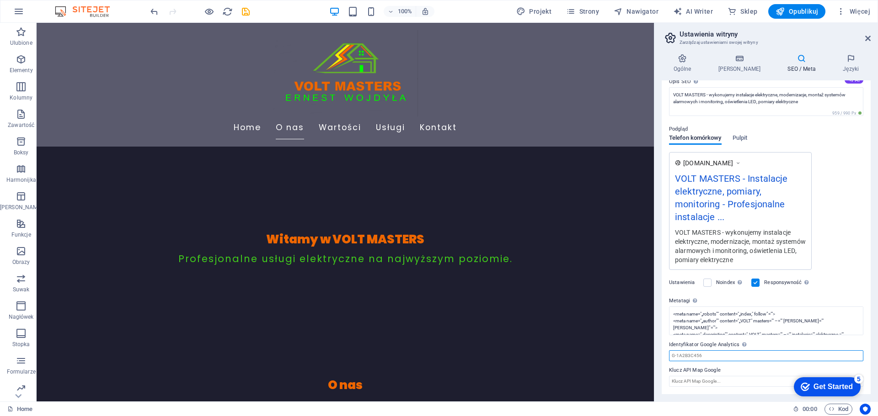
click at [722, 359] on input "Identyfikator Google Analytics Proszę dodać tylko identyfikator Google Analytic…" at bounding box center [766, 356] width 194 height 11
paste input "G-PLM1HYQ3Z5"
type input "G-PLM1HYQ3Z5"
click at [710, 377] on input "Klucz API Map Google" at bounding box center [766, 381] width 194 height 11
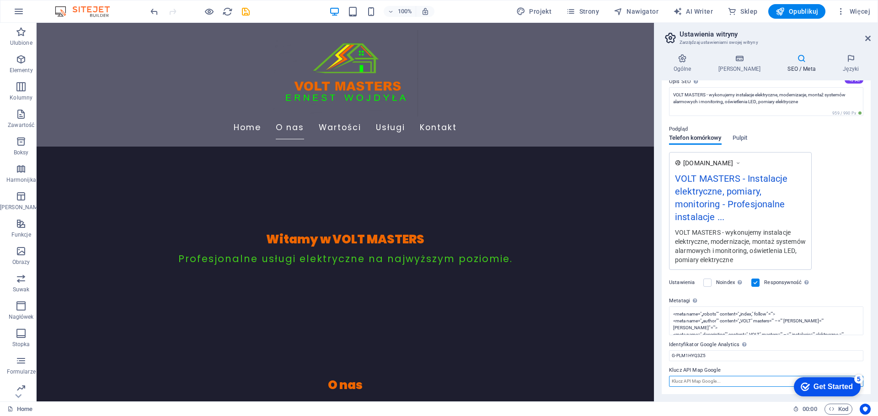
scroll to position [0, 0]
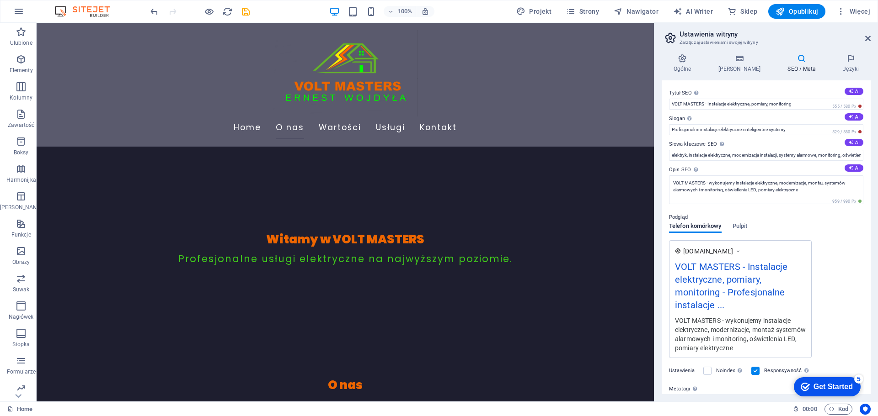
drag, startPoint x: 669, startPoint y: 91, endPoint x: 832, endPoint y: 276, distance: 246.2
click at [832, 276] on div "Tytuł SEO Tytuł Twojej witryny - spraw, aby wyróżniała się w wynikach wyszukiwa…" at bounding box center [766, 237] width 209 height 314
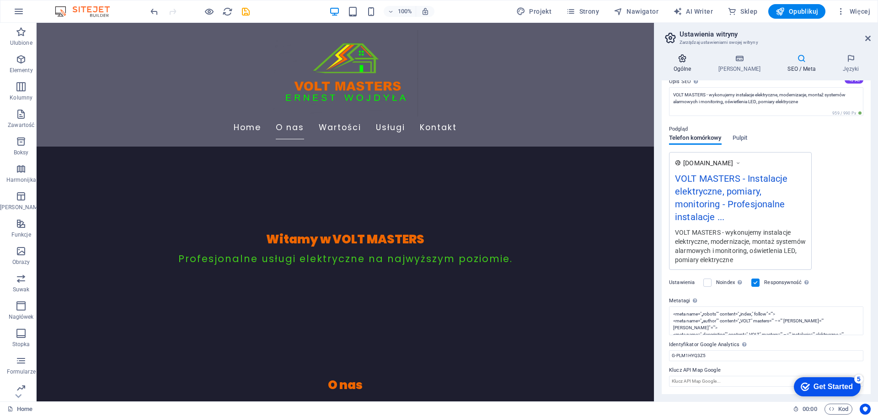
click at [692, 61] on icon at bounding box center [682, 58] width 41 height 9
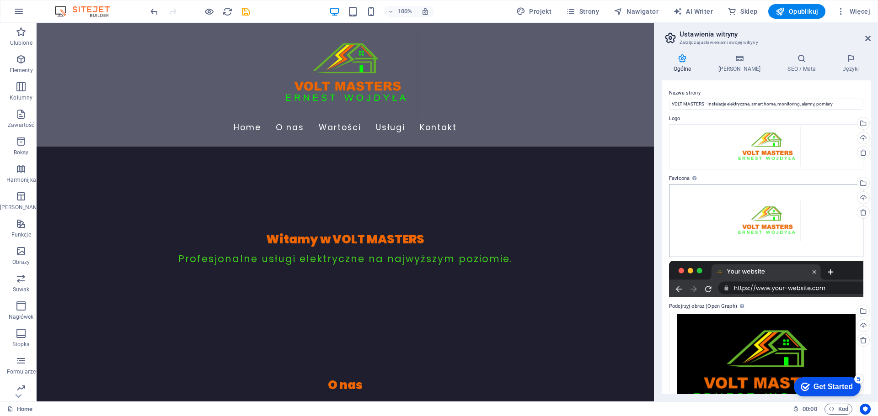
scroll to position [36, 0]
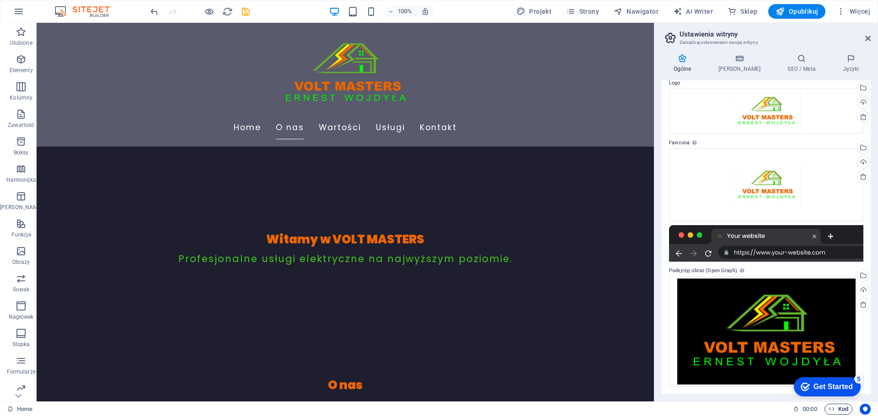
click at [835, 409] on span "Kod" at bounding box center [838, 409] width 20 height 11
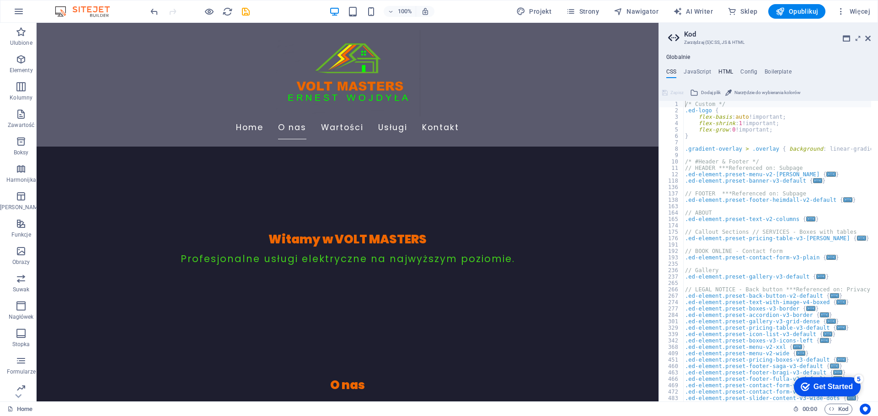
click at [723, 74] on h4 "HTML" at bounding box center [725, 74] width 15 height 10
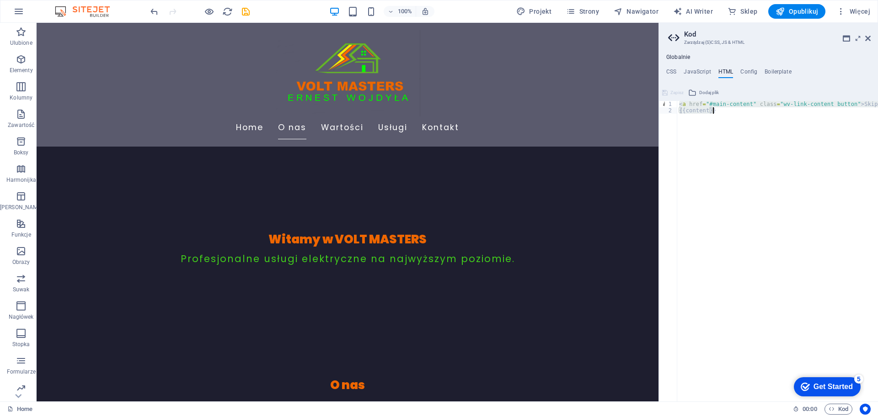
drag, startPoint x: 678, startPoint y: 104, endPoint x: 722, endPoint y: 115, distance: 45.2
click at [722, 115] on div "< a href = "#main-content" class = "wv-link-content button" > Skip to main cont…" at bounding box center [800, 254] width 247 height 307
click at [678, 106] on div "< a href = "#main-content" class = "wv-link-content button" > Skip to main cont…" at bounding box center [777, 251] width 201 height 301
drag, startPoint x: 679, startPoint y: 106, endPoint x: 718, endPoint y: 116, distance: 40.3
click at [718, 116] on div "< a href = "#main-content" class = "wv-link-content button" > Skip to main cont…" at bounding box center [800, 254] width 247 height 307
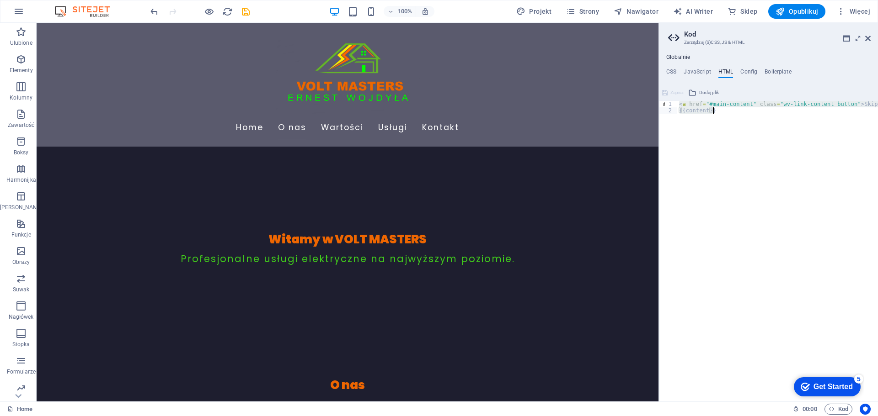
type textarea "<a href="#main-content" class="wv-link-content button">Skip to main content</a>…"
type textarea "<a href="#main-content" class="wv-link-content button">Skip to main content</a>"
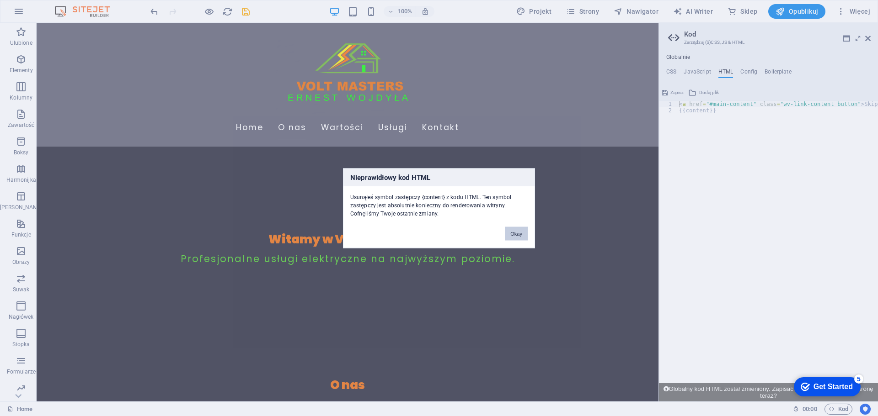
click at [511, 234] on button "Okay" at bounding box center [516, 234] width 23 height 14
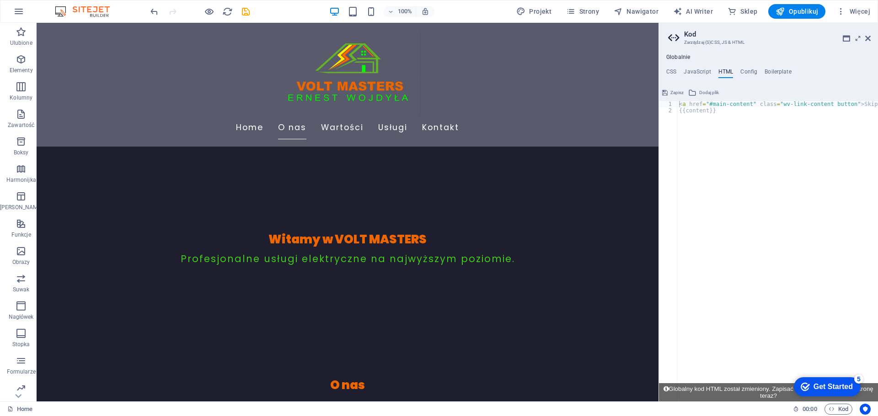
click at [722, 115] on div "< a href = "#main-content" class = "wv-link-content button" > Skip to main cont…" at bounding box center [800, 258] width 247 height 314
click at [697, 112] on div "< a href = "#main-content" class = "wv-link-content button" > Skip to main cont…" at bounding box center [800, 258] width 247 height 314
paste textarea "<a href="#main-content" class="wv-link-content button">Skip to main content</a>"
type textarea "<a href="#main-content" class="wv-link-content button">Skip to main content</a>"
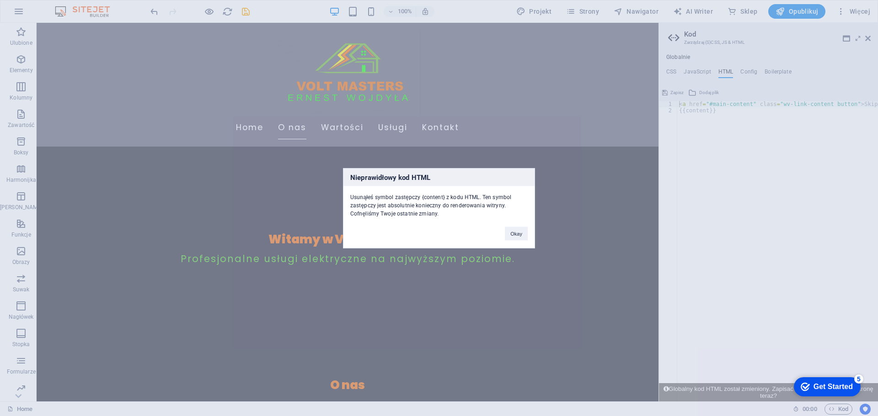
drag, startPoint x: 352, startPoint y: 176, endPoint x: 475, endPoint y: 217, distance: 130.4
click at [475, 217] on div "Nieprawidłowy kod HTML Usunąłeś symbol zastępczy {content} z kodu HTML. Ten sym…" at bounding box center [439, 208] width 192 height 80
copy div "Nieprawidłowy kod HTML Usunąłeś symbol zastępczy {content} z kodu HTML. Ten sym…"
click at [520, 233] on button "Okay" at bounding box center [516, 234] width 23 height 14
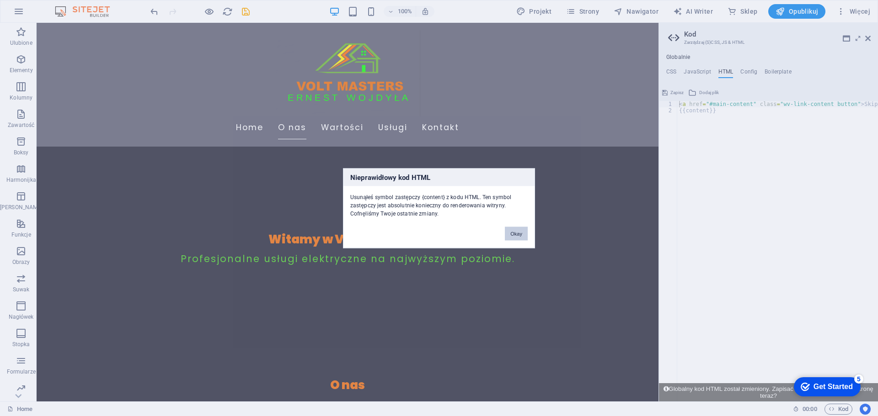
click at [517, 232] on button "Okay" at bounding box center [516, 234] width 23 height 14
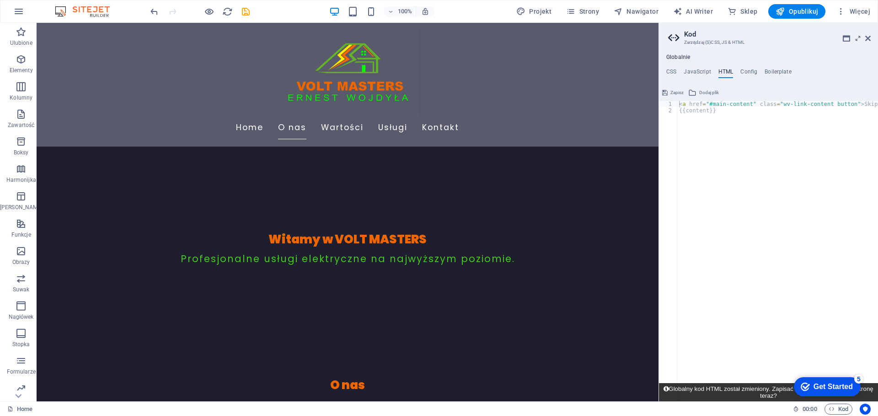
click at [665, 389] on icon at bounding box center [665, 389] width 5 height 6
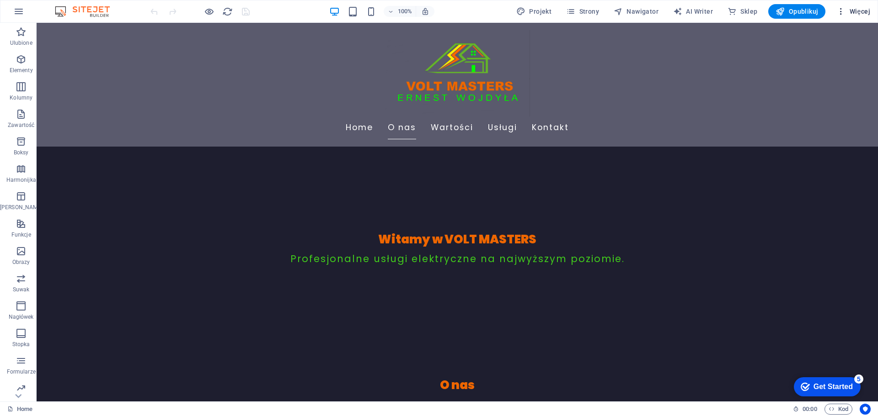
click at [852, 12] on span "Więcej" at bounding box center [853, 11] width 34 height 9
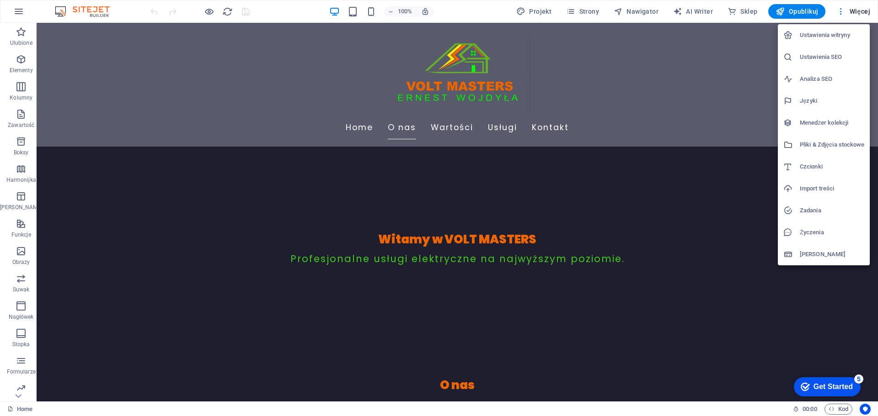
click at [826, 37] on h6 "Ustawienia witryny" at bounding box center [832, 35] width 64 height 11
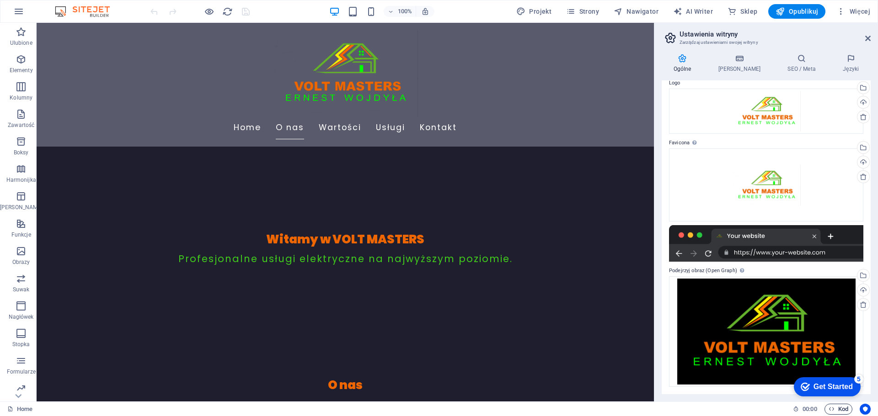
click at [835, 406] on span "Kod" at bounding box center [838, 409] width 20 height 11
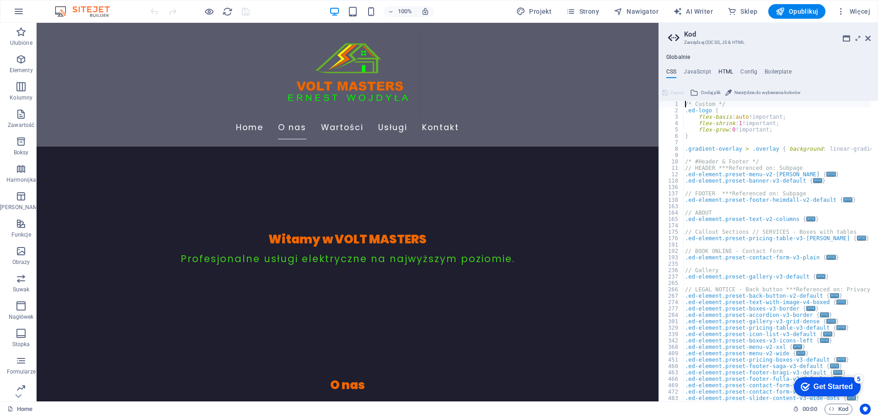
click at [724, 71] on h4 "HTML" at bounding box center [725, 74] width 15 height 10
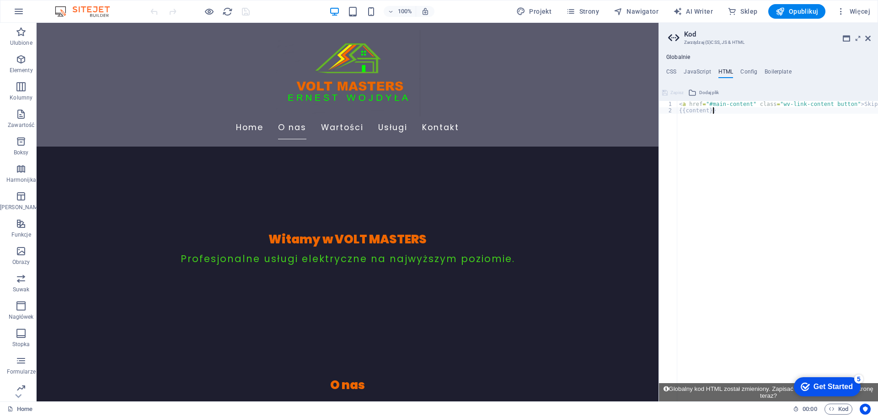
click at [727, 120] on div "< a href = "#main-content" class = "wv-link-content button" > Skip to main cont…" at bounding box center [800, 254] width 247 height 307
type textarea "{{content}}"
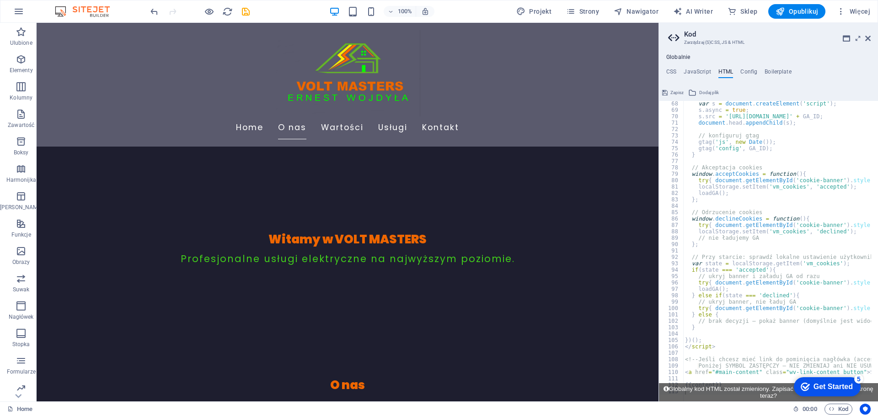
click at [770, 39] on h3 "Zarządzaj (S)CSS, JS & HTML" at bounding box center [768, 42] width 168 height 8
click at [868, 37] on icon at bounding box center [867, 38] width 5 height 7
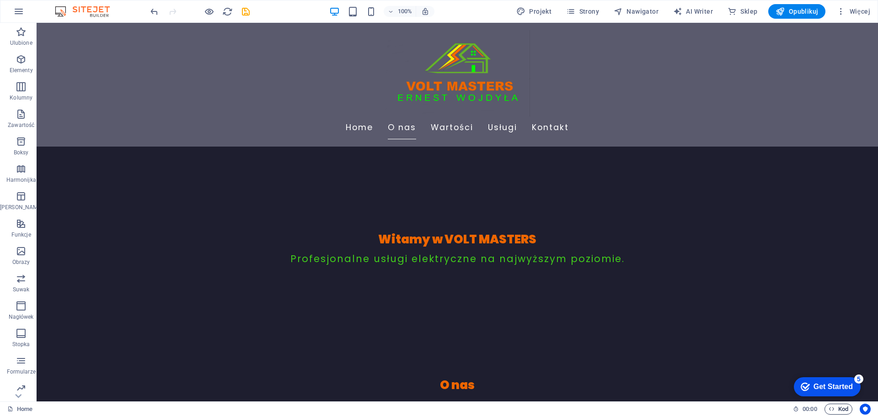
click at [836, 411] on span "Kod" at bounding box center [838, 409] width 20 height 11
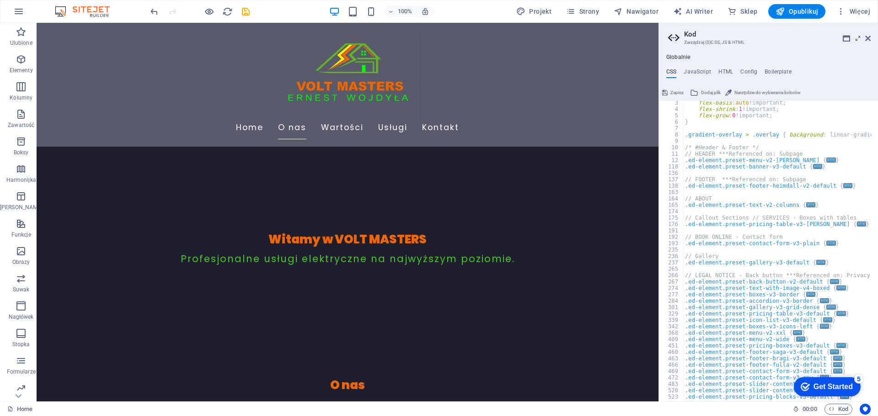
scroll to position [0, 0]
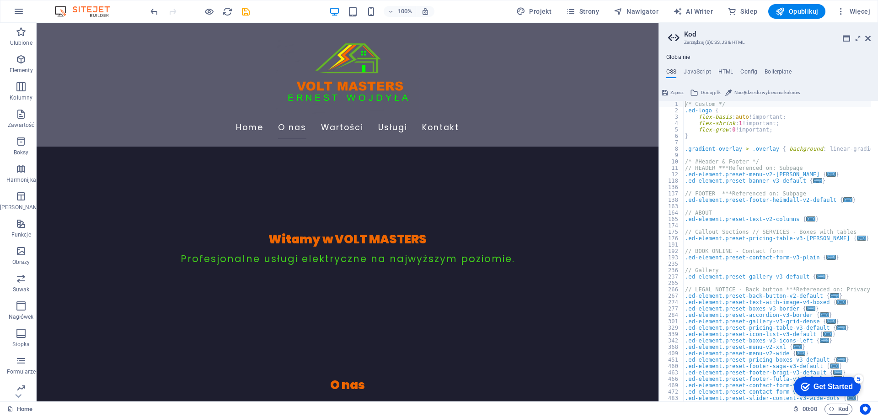
click at [676, 92] on span "Zapisz" at bounding box center [676, 92] width 13 height 11
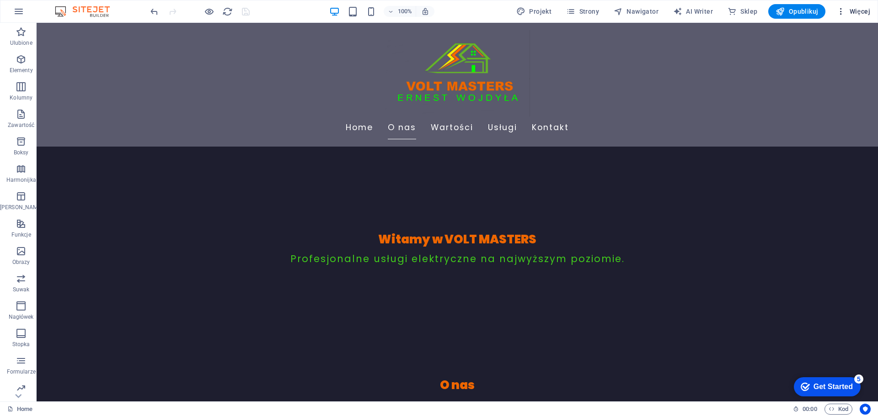
click at [849, 10] on span "Więcej" at bounding box center [853, 11] width 34 height 9
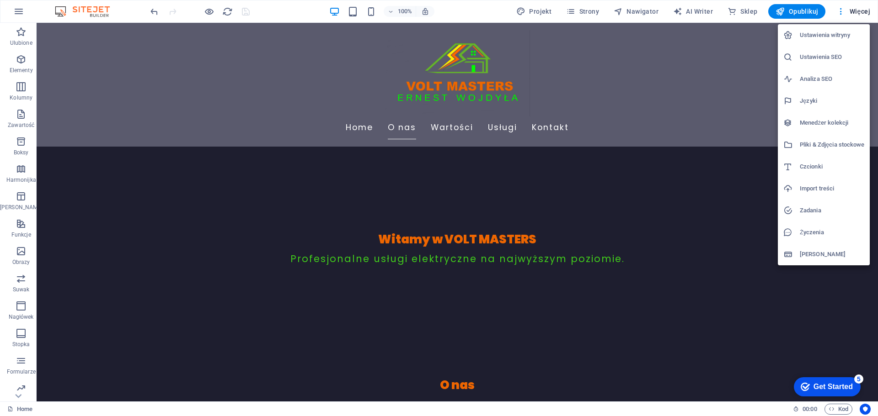
click at [825, 35] on h6 "Ustawienia witryny" at bounding box center [832, 35] width 64 height 11
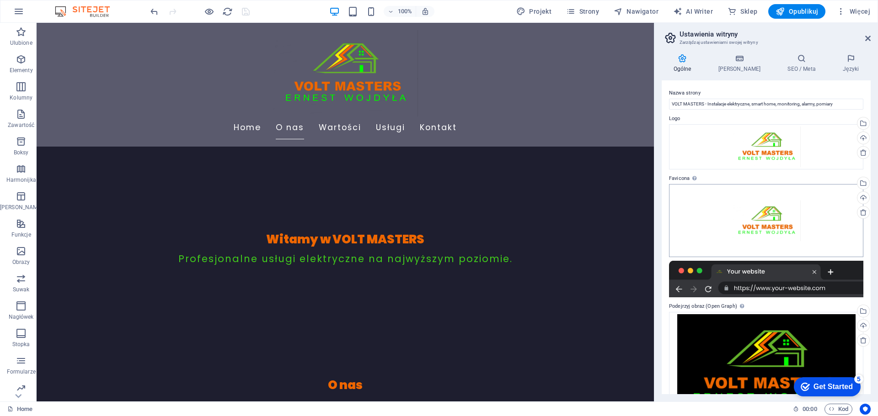
scroll to position [36, 0]
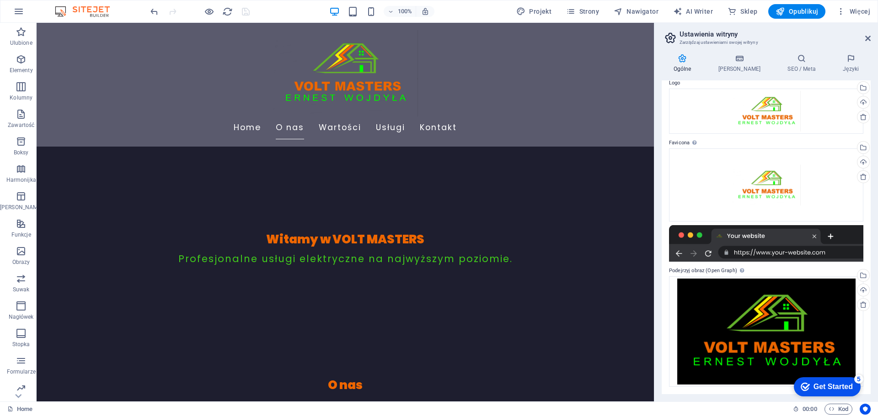
click at [843, 385] on div "Get Started" at bounding box center [832, 387] width 39 height 8
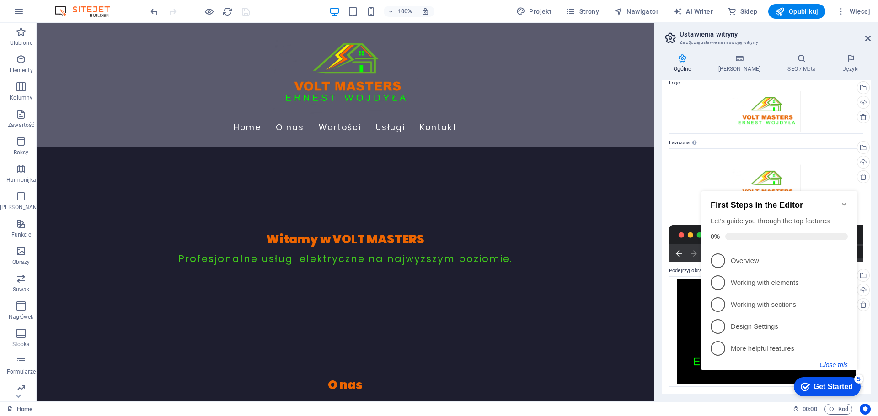
click at [838, 363] on button "Close this" at bounding box center [834, 365] width 28 height 7
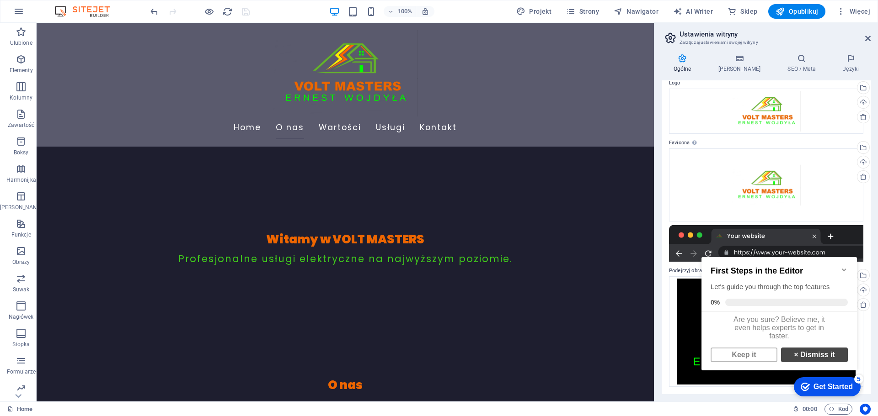
click at [800, 359] on link "× Dismiss it" at bounding box center [814, 355] width 67 height 15
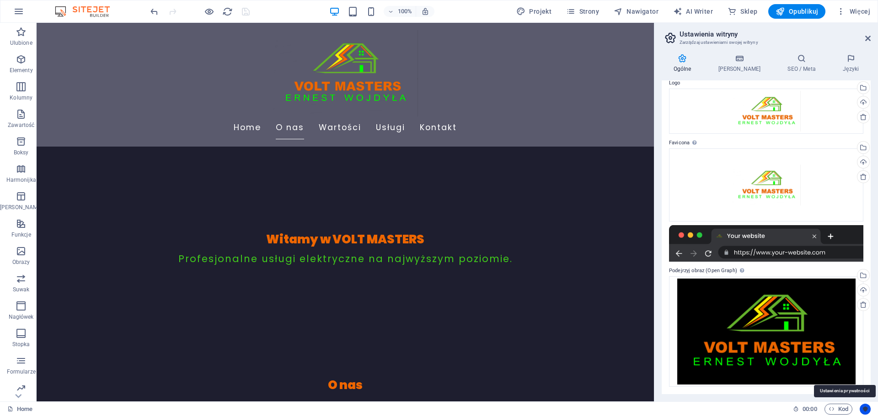
click at [868, 408] on icon "Usercentrics" at bounding box center [865, 409] width 6 height 6
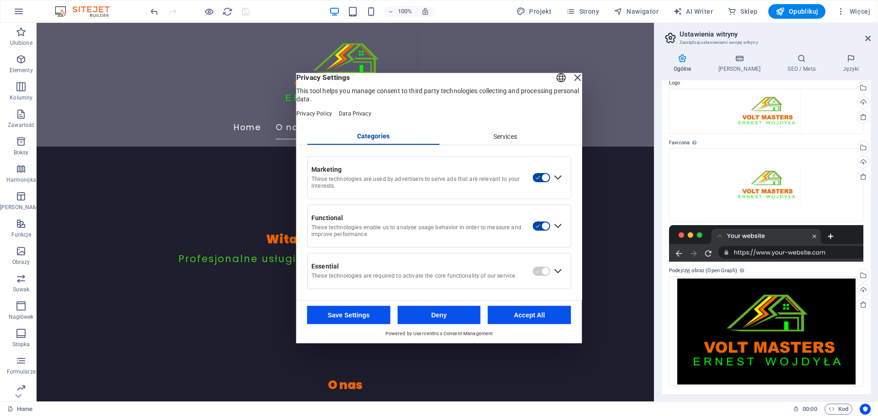
drag, startPoint x: 304, startPoint y: 96, endPoint x: 551, endPoint y: 286, distance: 310.7
click at [551, 286] on div "English Deutsch Privacy Settings This tool helps you manage consent to third pa…" at bounding box center [439, 187] width 286 height 228
click at [307, 96] on div "Privacy Settings This tool helps you manage consent to third party technologies…" at bounding box center [439, 88] width 286 height 31
drag, startPoint x: 307, startPoint y: 96, endPoint x: 551, endPoint y: 281, distance: 306.7
click at [551, 281] on div "English Deutsch Privacy Settings This tool helps you manage consent to third pa…" at bounding box center [439, 187] width 286 height 228
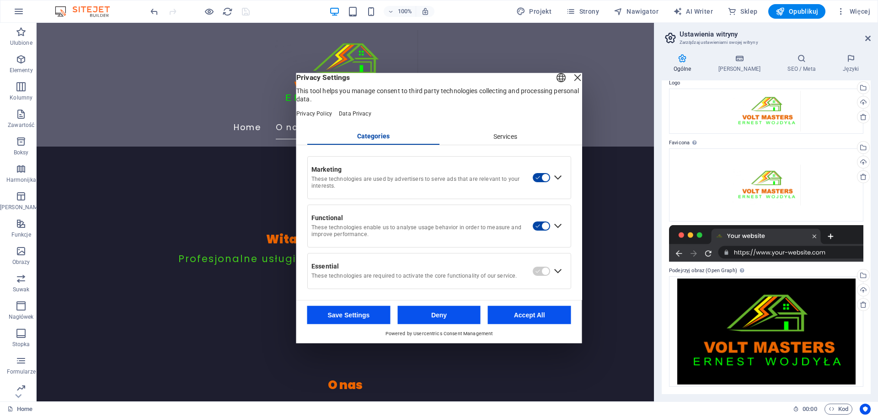
click at [338, 137] on div "Categories" at bounding box center [373, 136] width 132 height 16
click at [508, 143] on div "Services" at bounding box center [505, 137] width 132 height 16
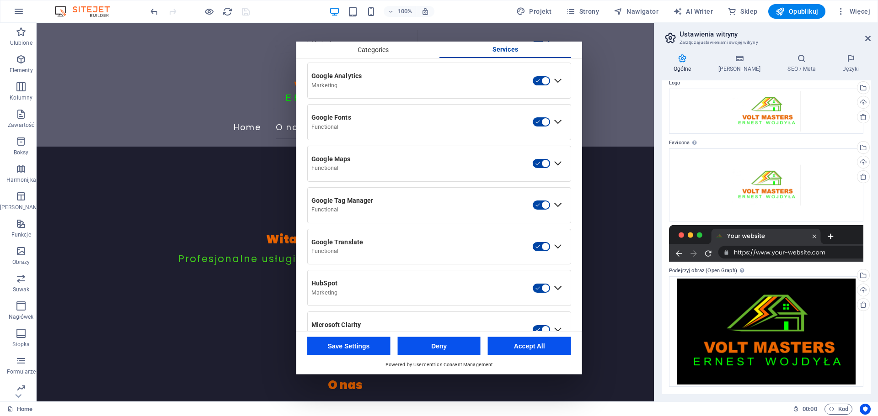
scroll to position [383, 0]
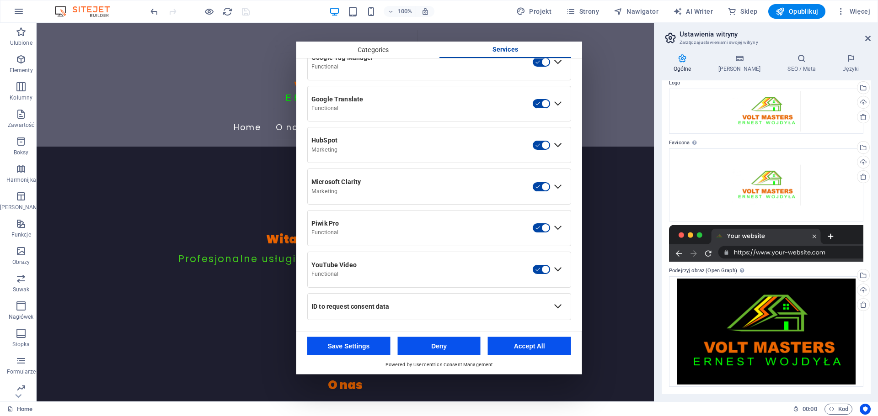
click at [419, 304] on div "ID to request consent data" at bounding box center [428, 307] width 235 height 8
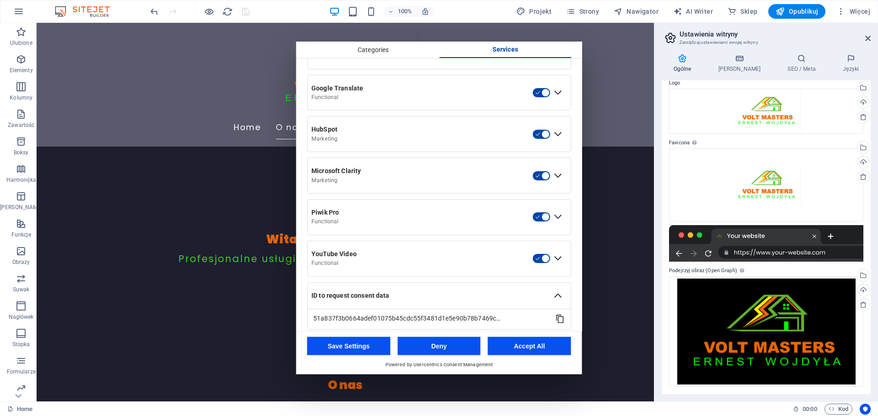
scroll to position [403, 0]
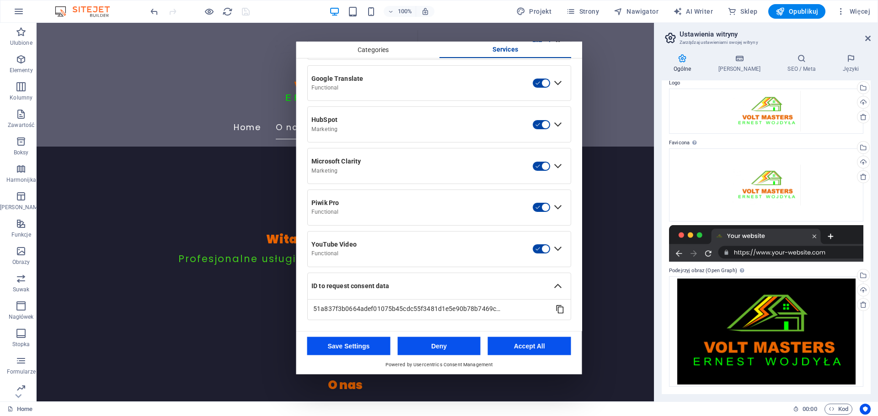
click at [523, 342] on button "Accept All" at bounding box center [529, 346] width 83 height 18
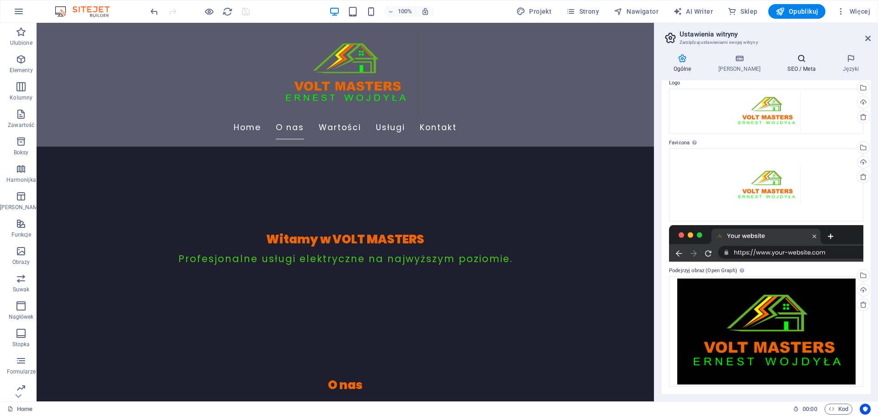
click at [798, 65] on h4 "SEO / Meta" at bounding box center [803, 63] width 55 height 19
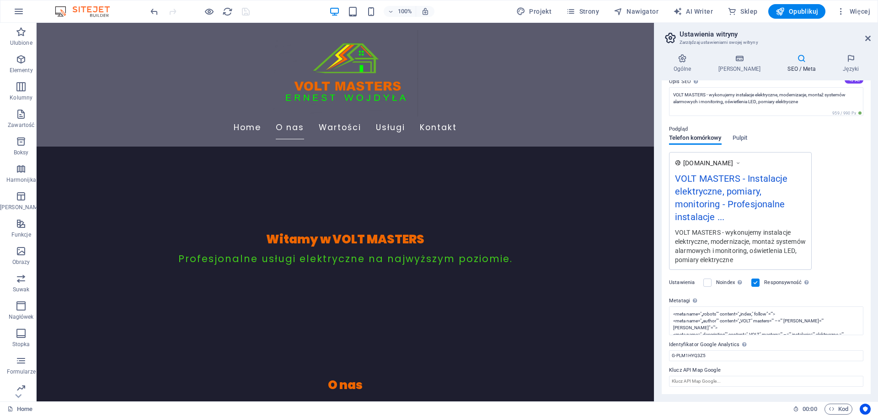
scroll to position [0, 0]
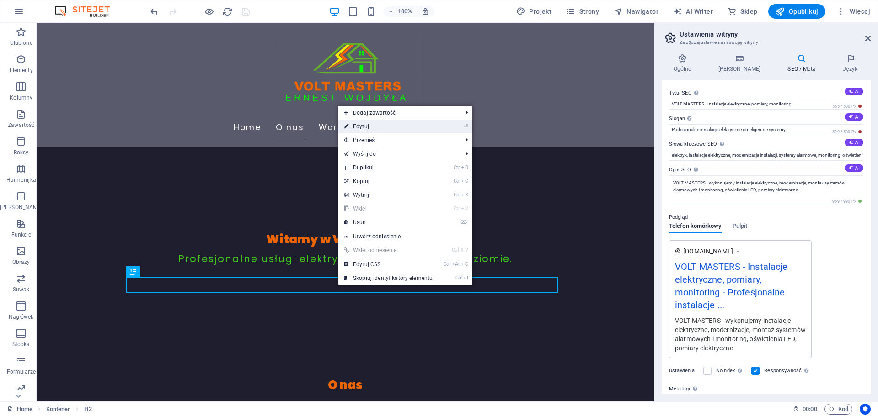
click at [366, 128] on link "⏎ Edytuj" at bounding box center [388, 127] width 100 height 14
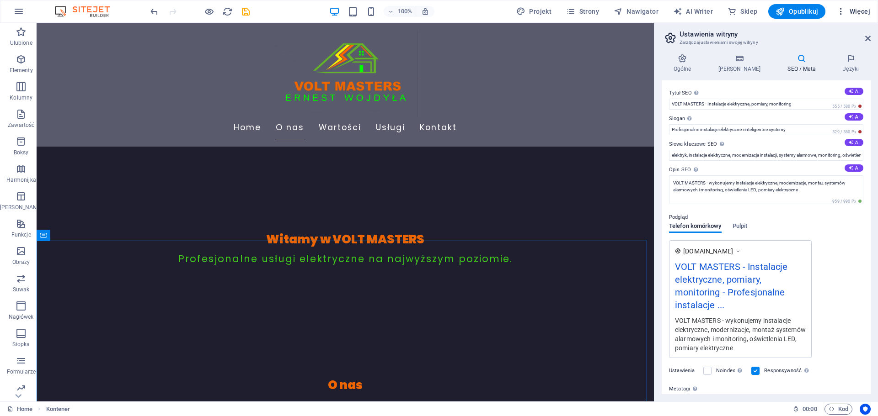
click at [840, 12] on icon "button" at bounding box center [840, 11] width 9 height 9
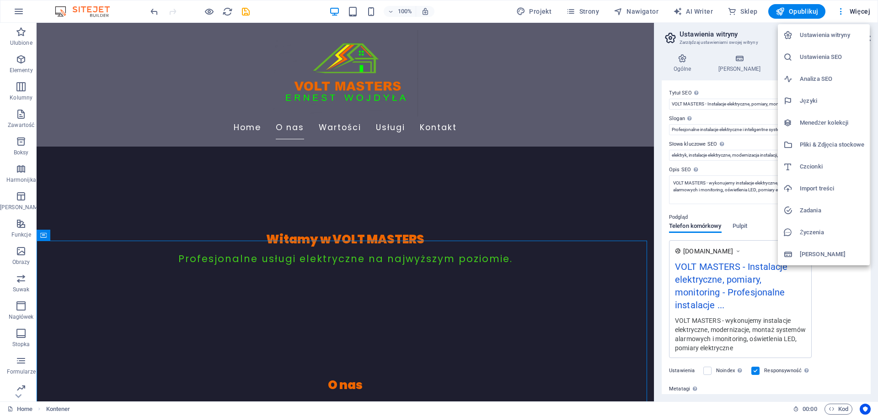
click at [730, 411] on div at bounding box center [439, 208] width 878 height 416
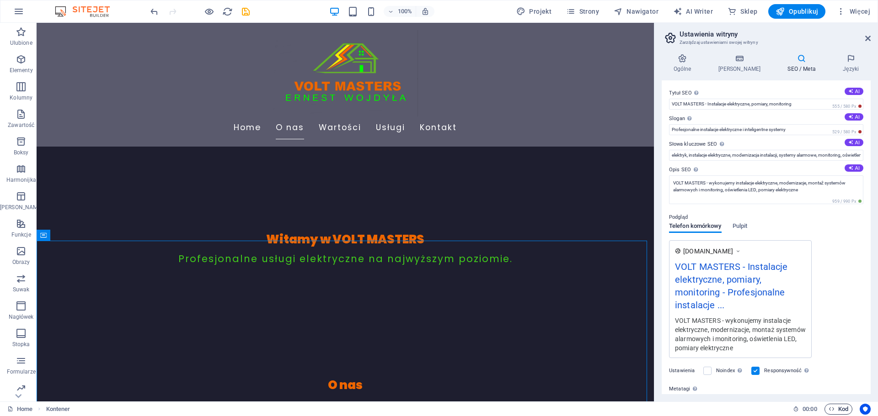
click at [837, 411] on span "Kod" at bounding box center [838, 409] width 20 height 11
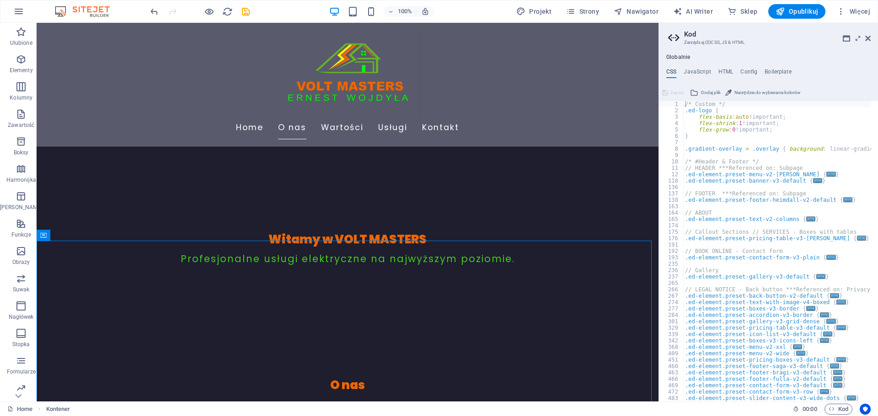
click at [686, 57] on h4 "Globalnie" at bounding box center [678, 57] width 24 height 7
click at [724, 70] on h4 "HTML" at bounding box center [725, 74] width 15 height 10
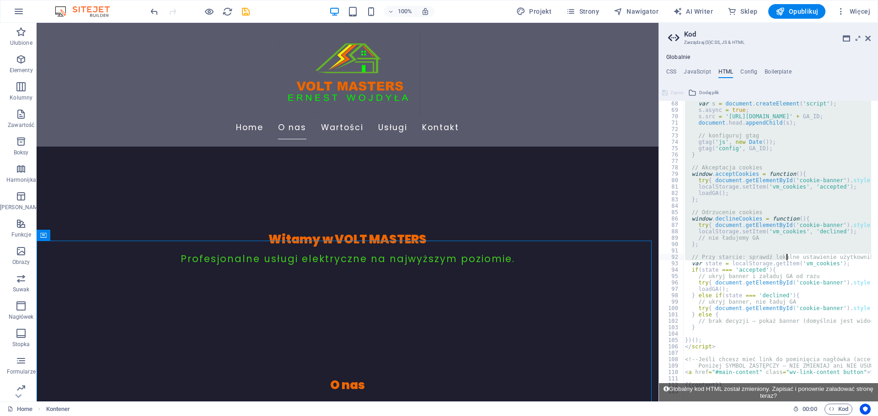
scroll to position [429, 0]
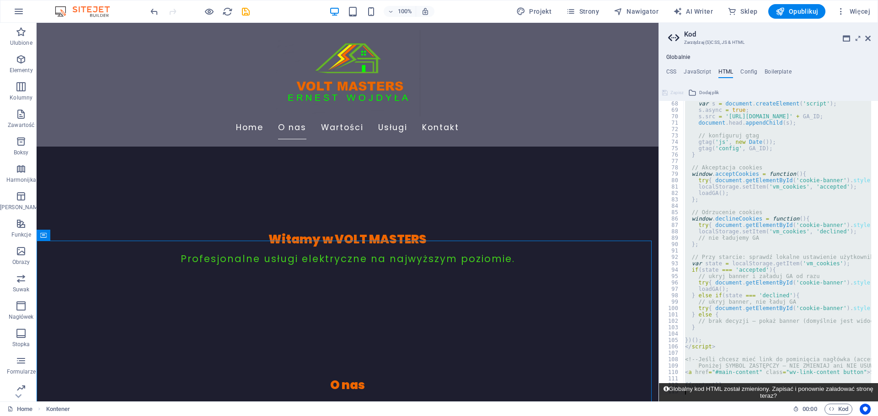
drag, startPoint x: 682, startPoint y: 104, endPoint x: 751, endPoint y: 395, distance: 299.3
click at [751, 395] on div "68 69 70 71 72 73 74 75 76 77 78 79 80 81 82 83 84 85 86 87 88 89 90 91 92 93 9…" at bounding box center [768, 243] width 219 height 316
type textarea "{{content}}"
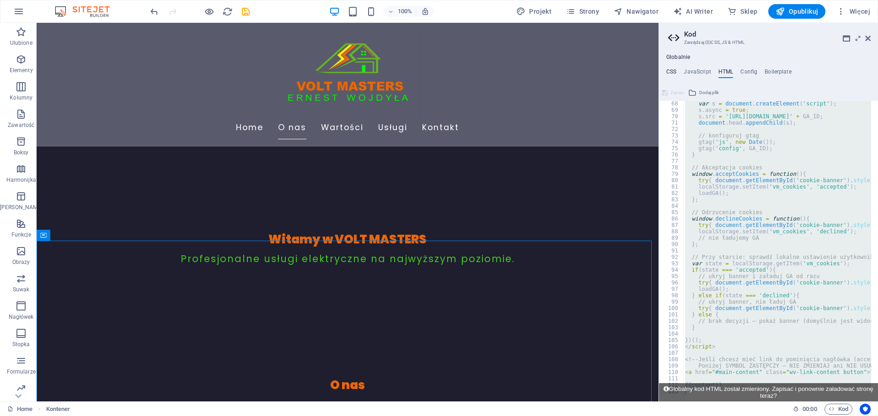
click at [672, 75] on h4 "CSS" at bounding box center [671, 74] width 10 height 10
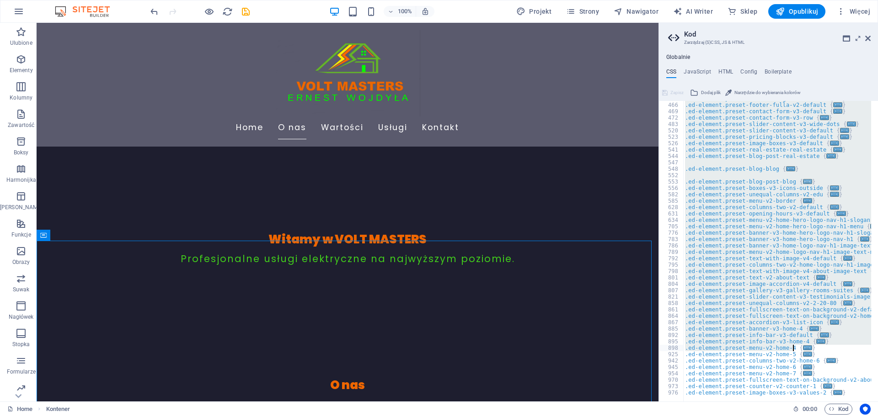
scroll to position [288, 0]
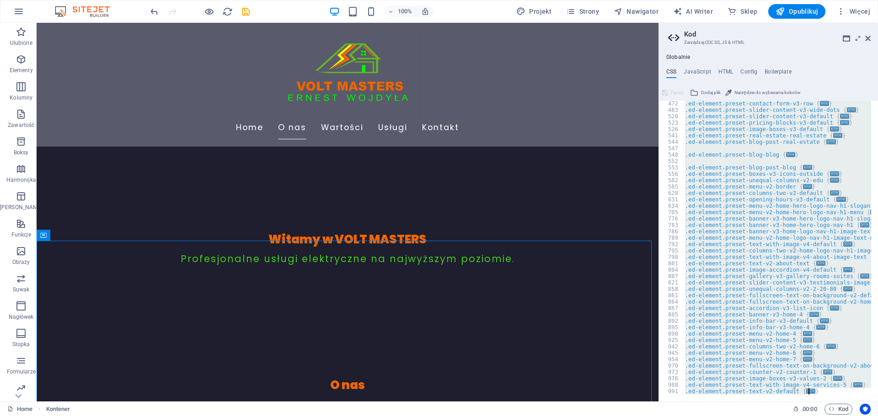
drag, startPoint x: 685, startPoint y: 104, endPoint x: 831, endPoint y: 396, distance: 326.1
click at [831, 396] on div "/* Custom */ 472 483 520 523 526 541 544 547 548 552 553 556 582 585 628 631 63…" at bounding box center [768, 251] width 219 height 301
type textarea "@include text-v2; }"
click at [703, 71] on h4 "JavaScript" at bounding box center [696, 74] width 27 height 10
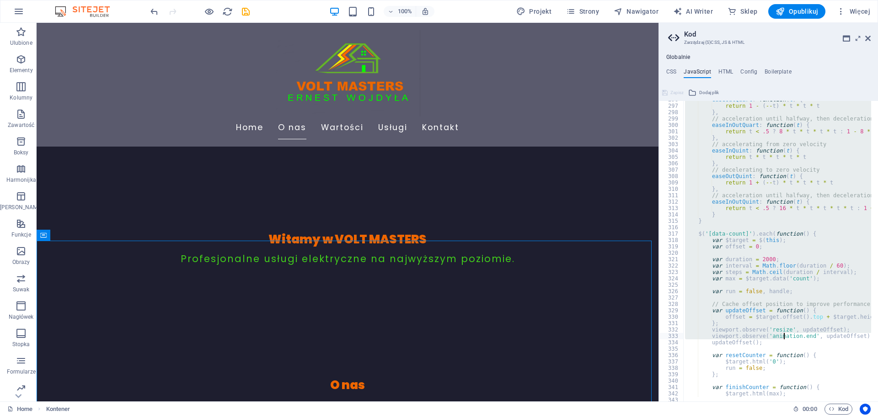
scroll to position [1975, 0]
drag, startPoint x: 681, startPoint y: 104, endPoint x: 784, endPoint y: 336, distance: 254.0
click at [784, 336] on div "easeOutQuart : function ( t ) { return 1 - ( -- t ) * t * t * t } , // accelera…" at bounding box center [893, 249] width 420 height 307
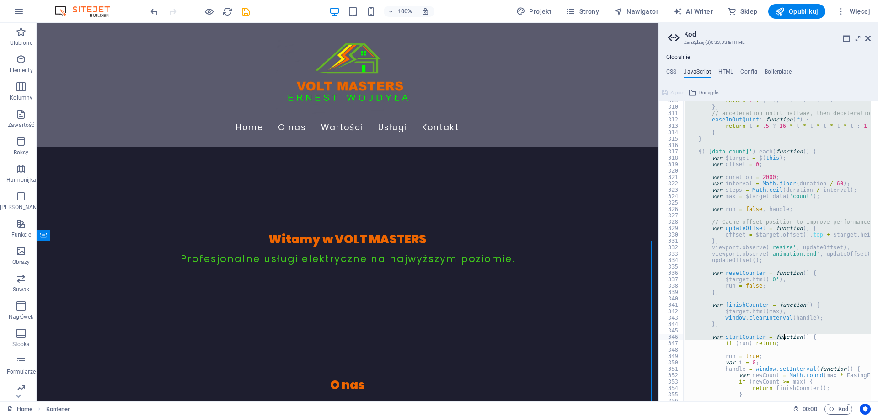
click at [782, 336] on div "return 1 + ( -- t ) * t * t * t * t } , // acceleration until halfway, then dec…" at bounding box center [777, 251] width 188 height 301
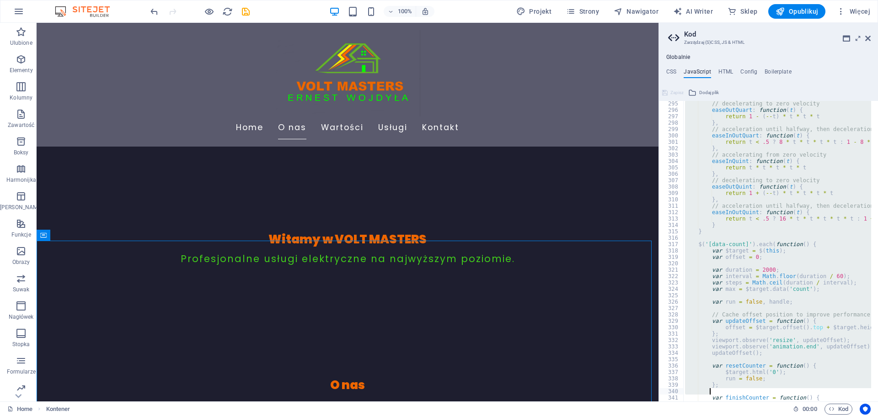
scroll to position [2100, 0]
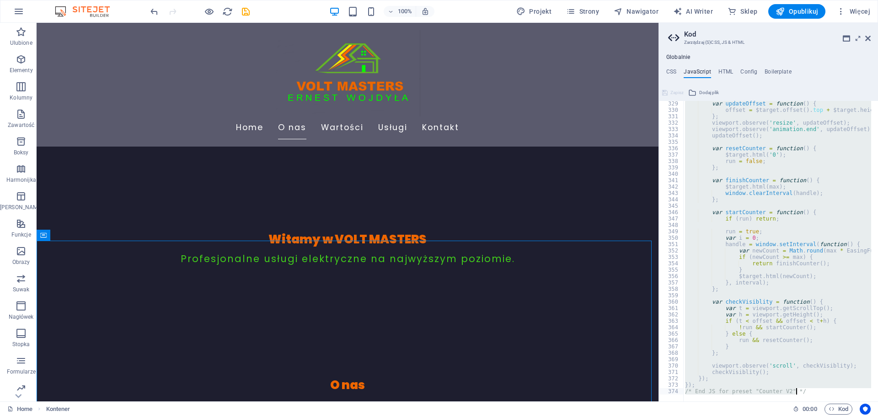
drag, startPoint x: 682, startPoint y: 103, endPoint x: 845, endPoint y: 427, distance: 362.7
click at [845, 416] on html "VOLT MASTERS Home Ulubione Elementy Kolumny Zawartość Boksy Harmonijka Tabele F…" at bounding box center [439, 208] width 878 height 416
type textarea "}); /* End JS for preset "Counter V2" */"
click at [744, 70] on h4 "Config" at bounding box center [748, 74] width 17 height 10
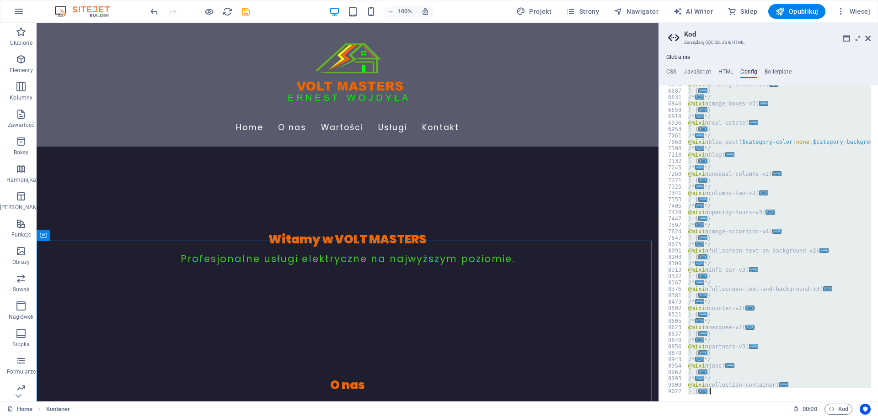
scroll to position [894, 0]
drag, startPoint x: 682, startPoint y: 89, endPoint x: 870, endPoint y: 438, distance: 396.4
click at [870, 416] on html "VOLT MASTERS Home Ulubione Elementy Kolumny Zawartość Boksy Harmonijka Tabele F…" at bounding box center [439, 208] width 878 height 416
type textarea "} }"
click at [780, 69] on h4 "Boilerplate" at bounding box center [777, 74] width 27 height 10
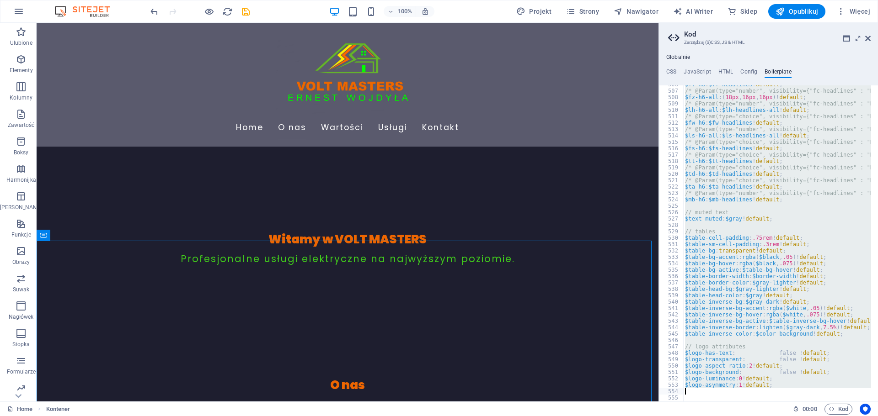
scroll to position [0, 0]
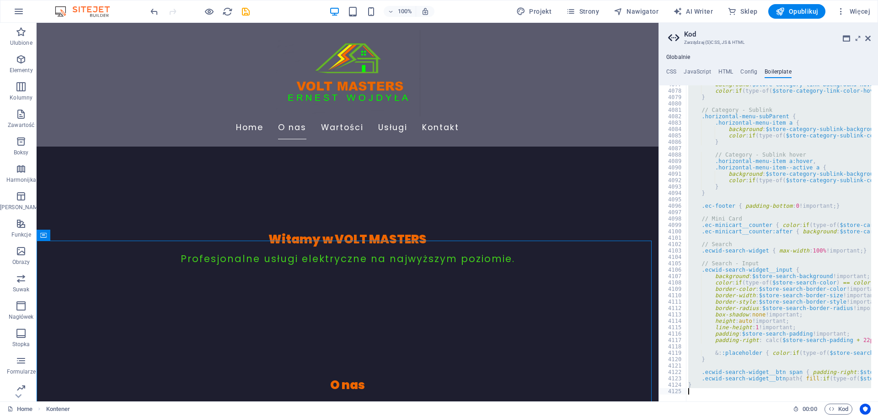
drag, startPoint x: 680, startPoint y: 90, endPoint x: 877, endPoint y: 438, distance: 400.2
click at [877, 416] on html "VOLT MASTERS Home Ulubione Elementy Kolumny Zawartość Boksy Harmonijka Tabele F…" at bounding box center [439, 208] width 878 height 416
type textarea "}"
click at [699, 69] on h4 "JavaScript" at bounding box center [696, 74] width 27 height 10
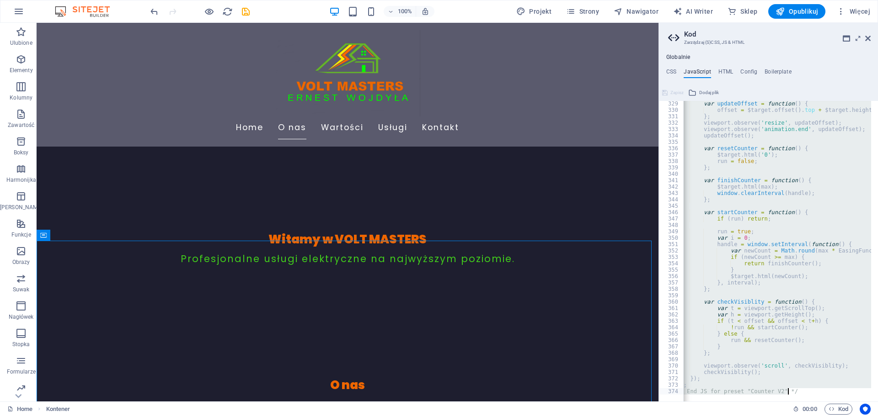
scroll to position [2100, 0]
drag, startPoint x: 682, startPoint y: 102, endPoint x: 877, endPoint y: 438, distance: 388.2
click at [877, 416] on html "VOLT MASTERS Home Ulubione Elementy Kolumny Zawartość Boksy Harmonijka Tabele F…" at bounding box center [439, 208] width 878 height 416
type textarea "}); /* End JS for preset "Counter V2" */"
click at [841, 412] on span "Kod" at bounding box center [838, 409] width 20 height 11
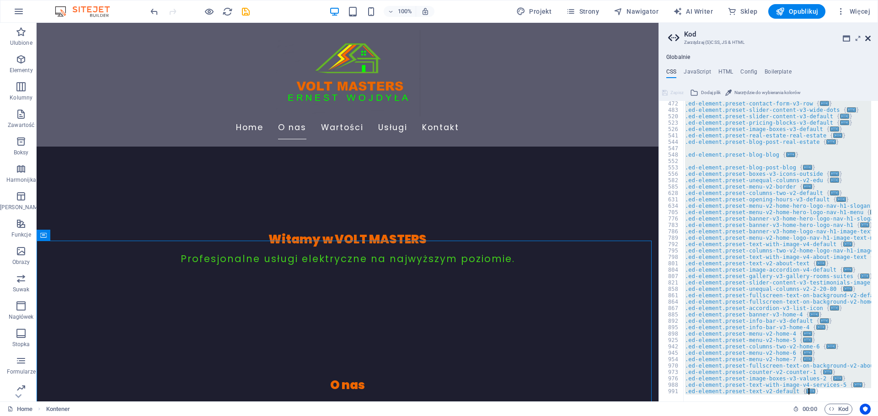
click at [865, 37] on icon at bounding box center [867, 38] width 5 height 7
